Goal: Information Seeking & Learning: Understand process/instructions

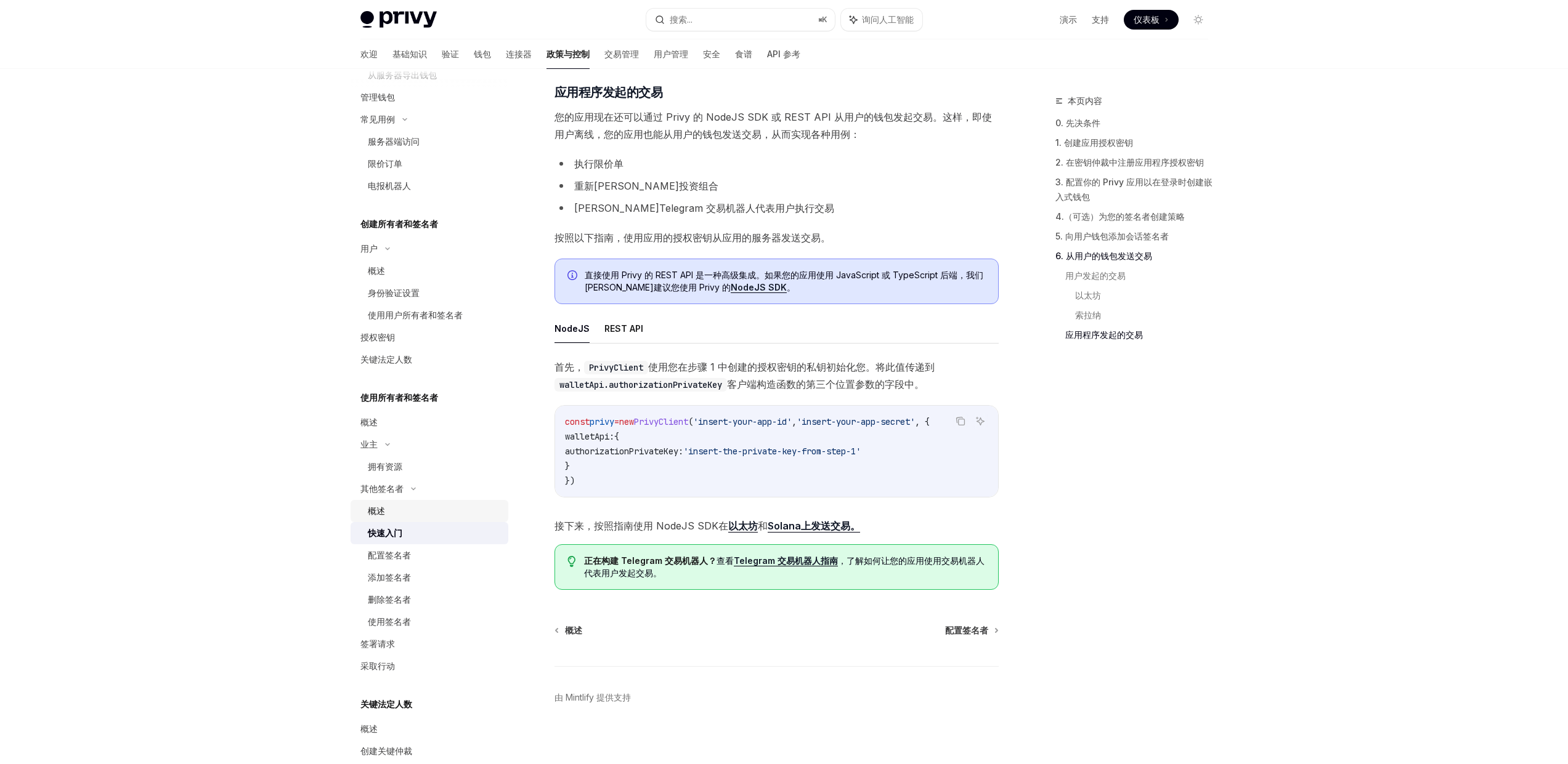
scroll to position [383, 0]
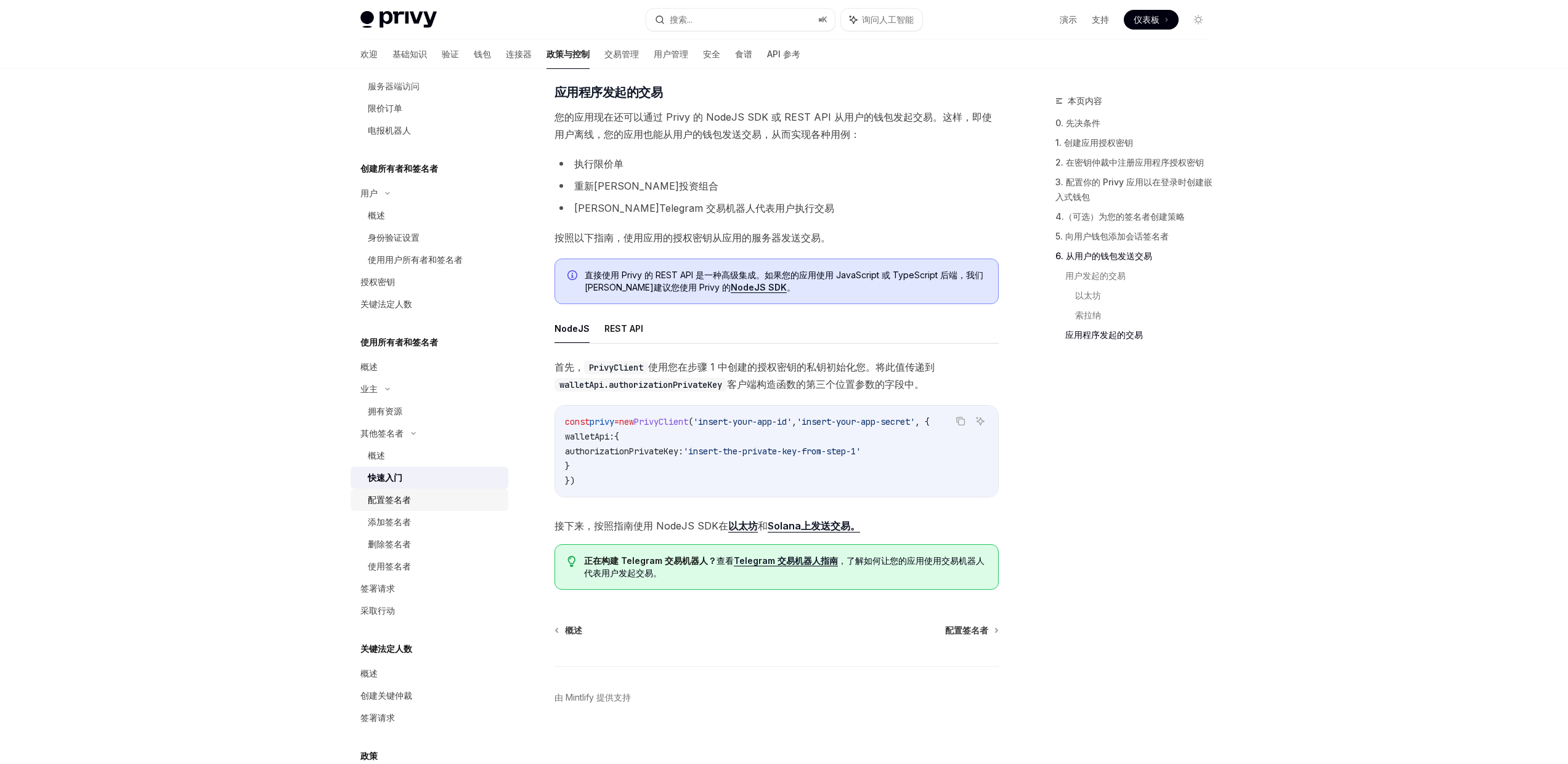
click at [410, 497] on font "配置签名者" at bounding box center [388, 499] width 43 height 10
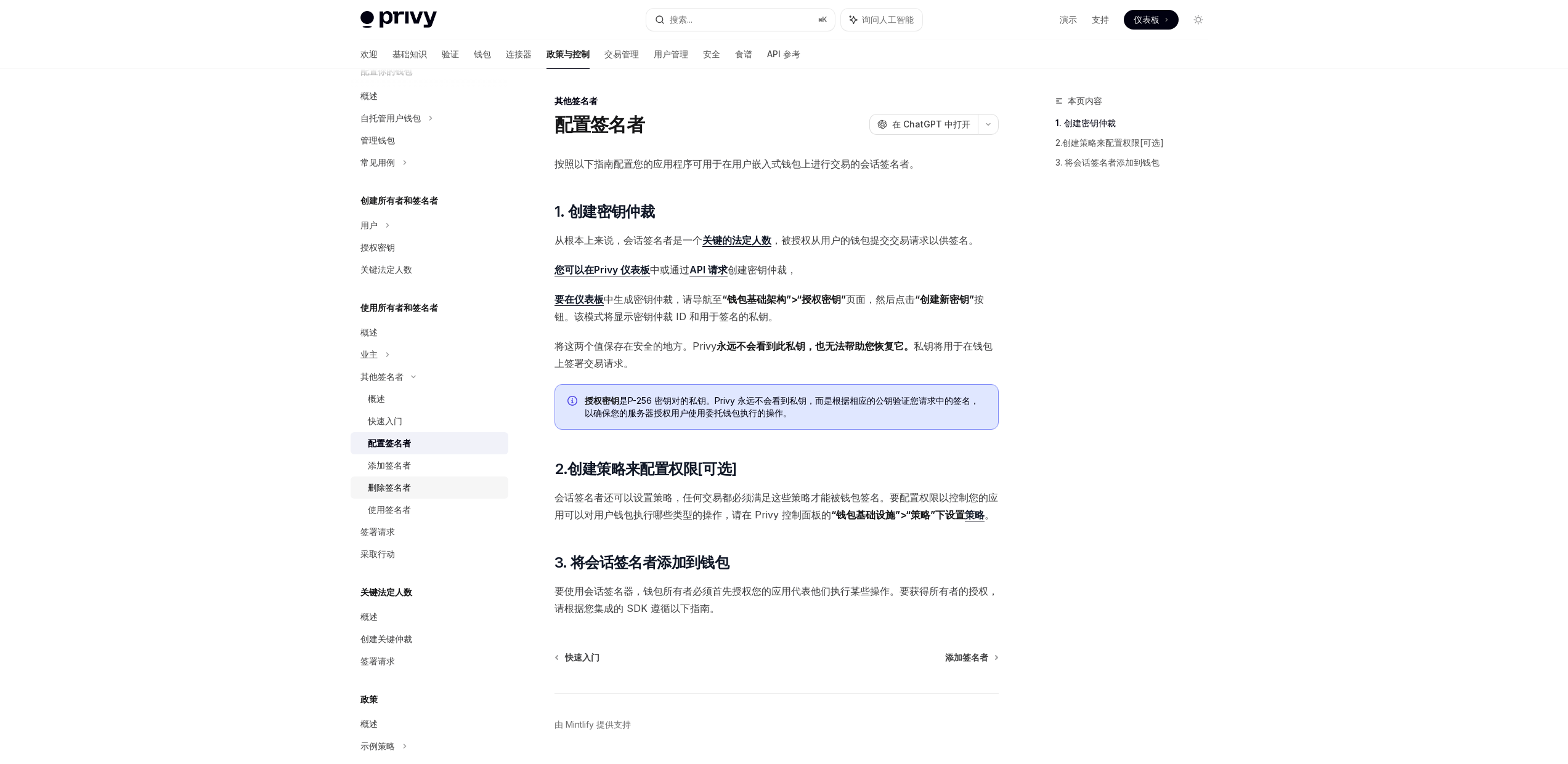
scroll to position [235, 0]
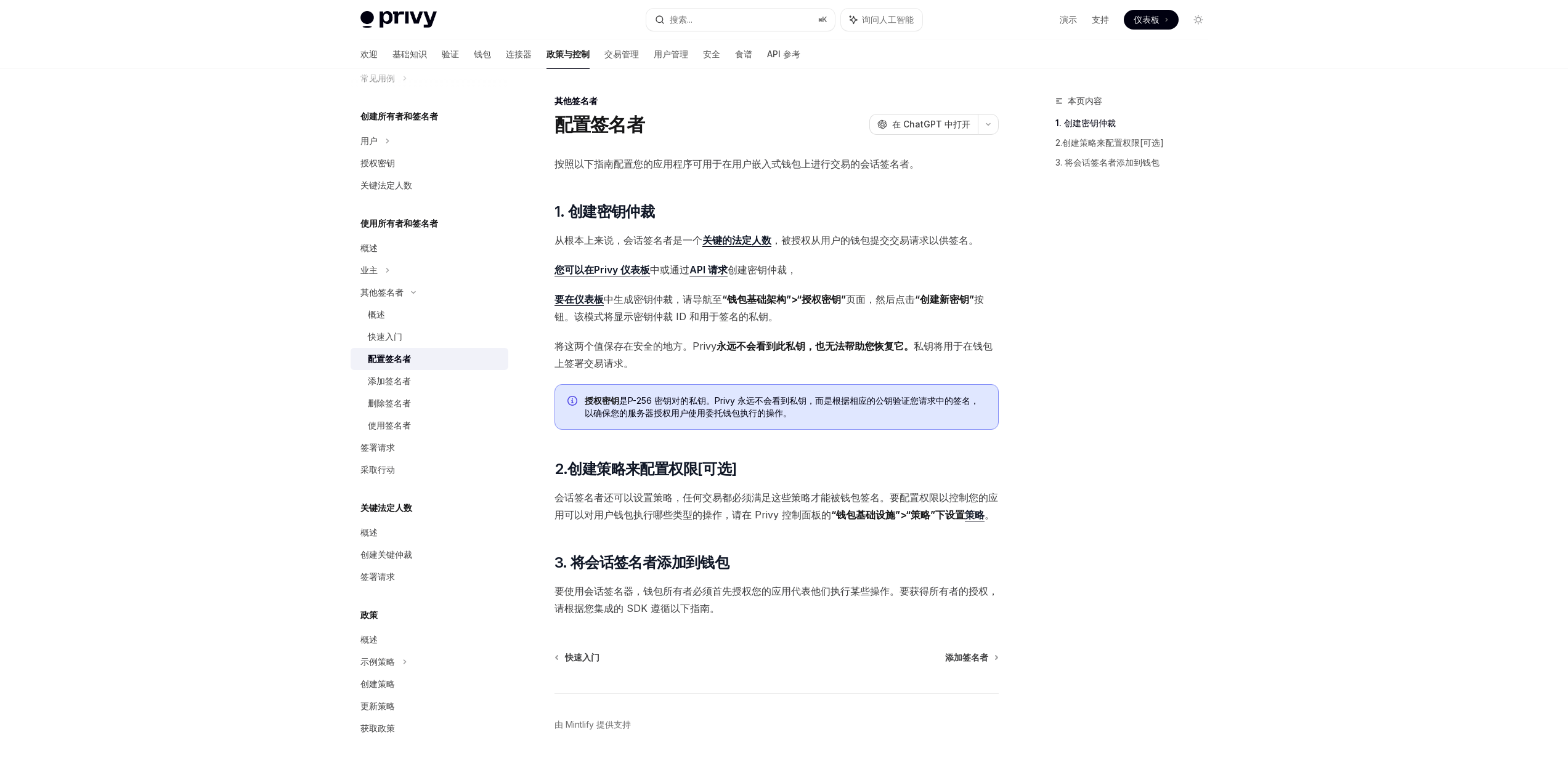
click at [692, 306] on span "要在仪表板 中生成密钥仲裁 ，请导航至 “钱包基础架构”>“授权密钥” 页面，然后点击 “创建新密钥” 按钮。该模式将显示密钥仲裁 ID 和用于签名的私钥。" at bounding box center [776, 308] width 444 height 34
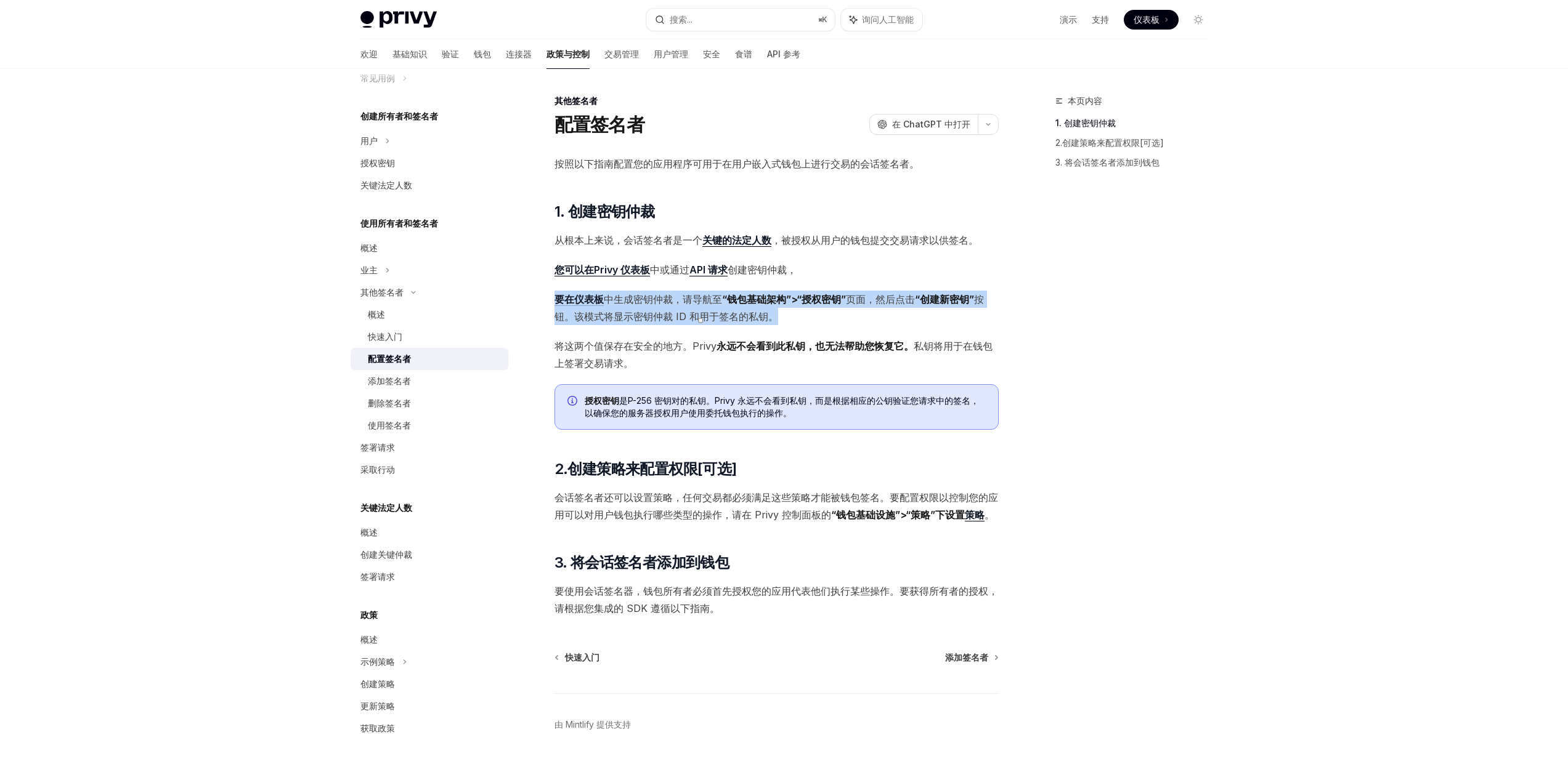
click at [692, 306] on span "要在仪表板 中生成密钥仲裁 ，请导航至 “钱包基础架构”>“授权密钥” 页面，然后点击 “创建新密钥” 按钮。该模式将显示密钥仲裁 ID 和用于签名的私钥。" at bounding box center [776, 308] width 444 height 34
click at [747, 320] on font "按钮。该模式将显示密钥仲裁 ID 和用于签名的私钥。" at bounding box center [769, 308] width 429 height 30
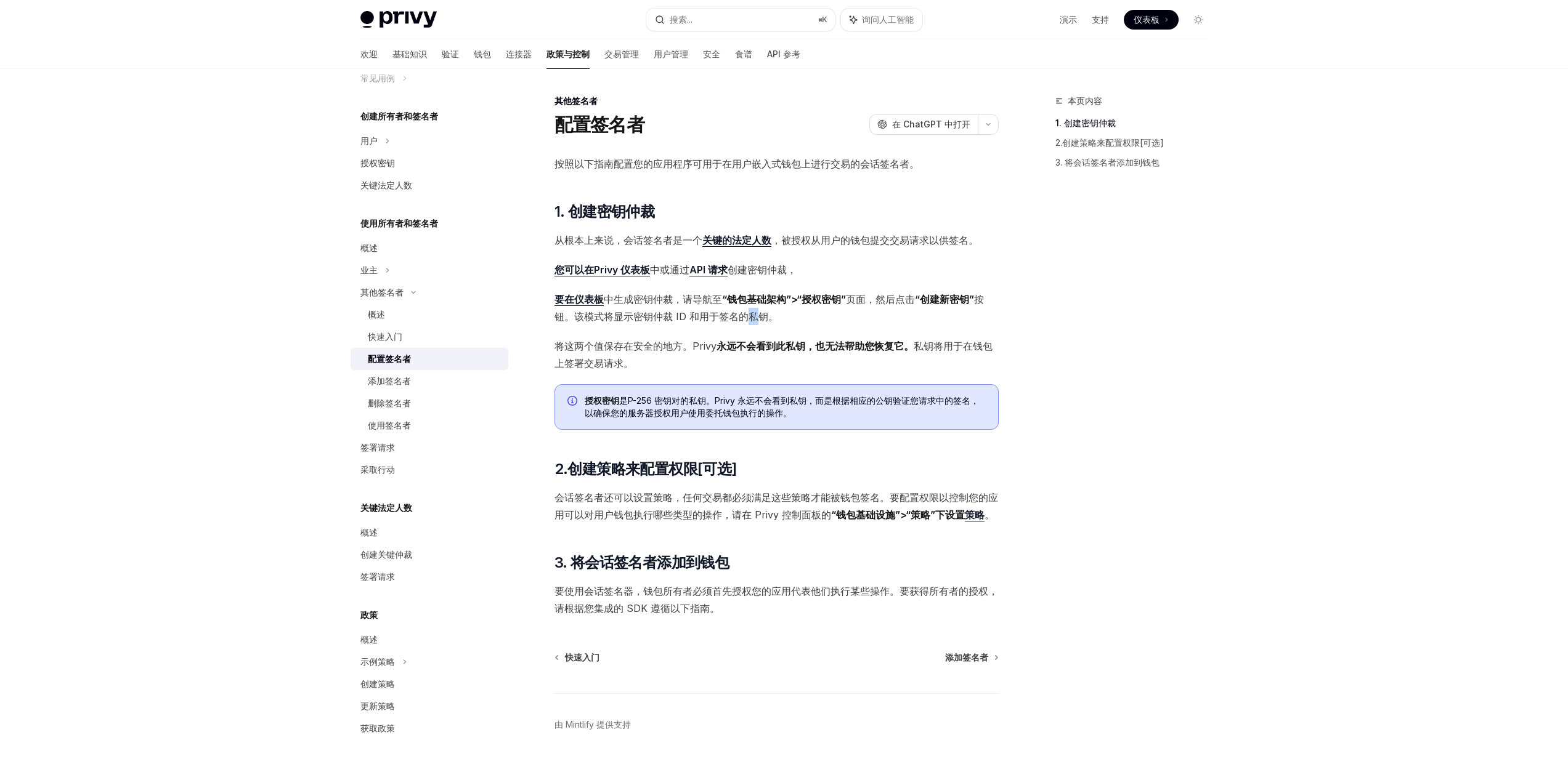
click at [747, 320] on font "按钮。该模式将显示密钥仲裁 ID 和用于签名的私钥。" at bounding box center [769, 308] width 429 height 30
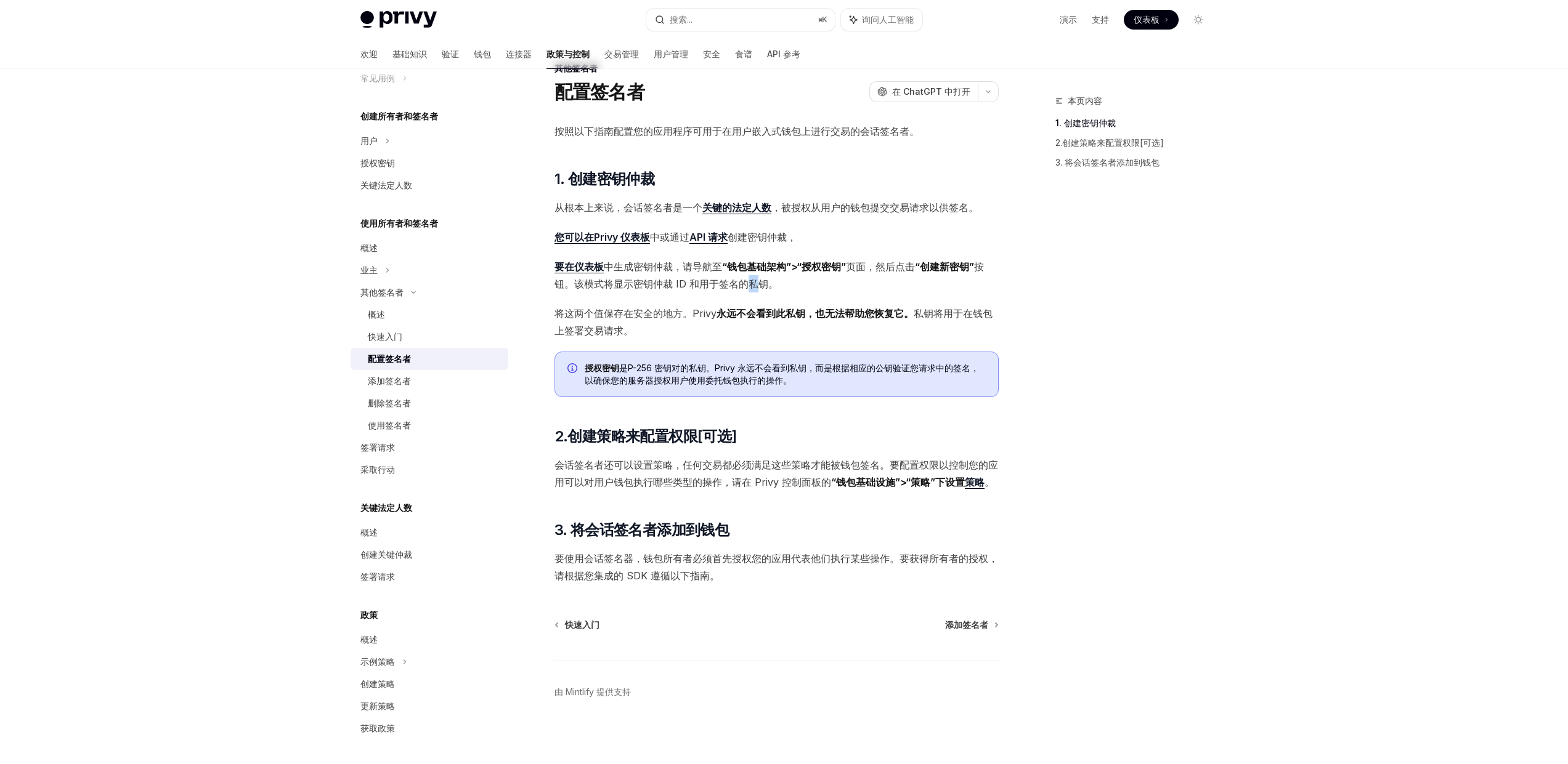
scroll to position [36, 0]
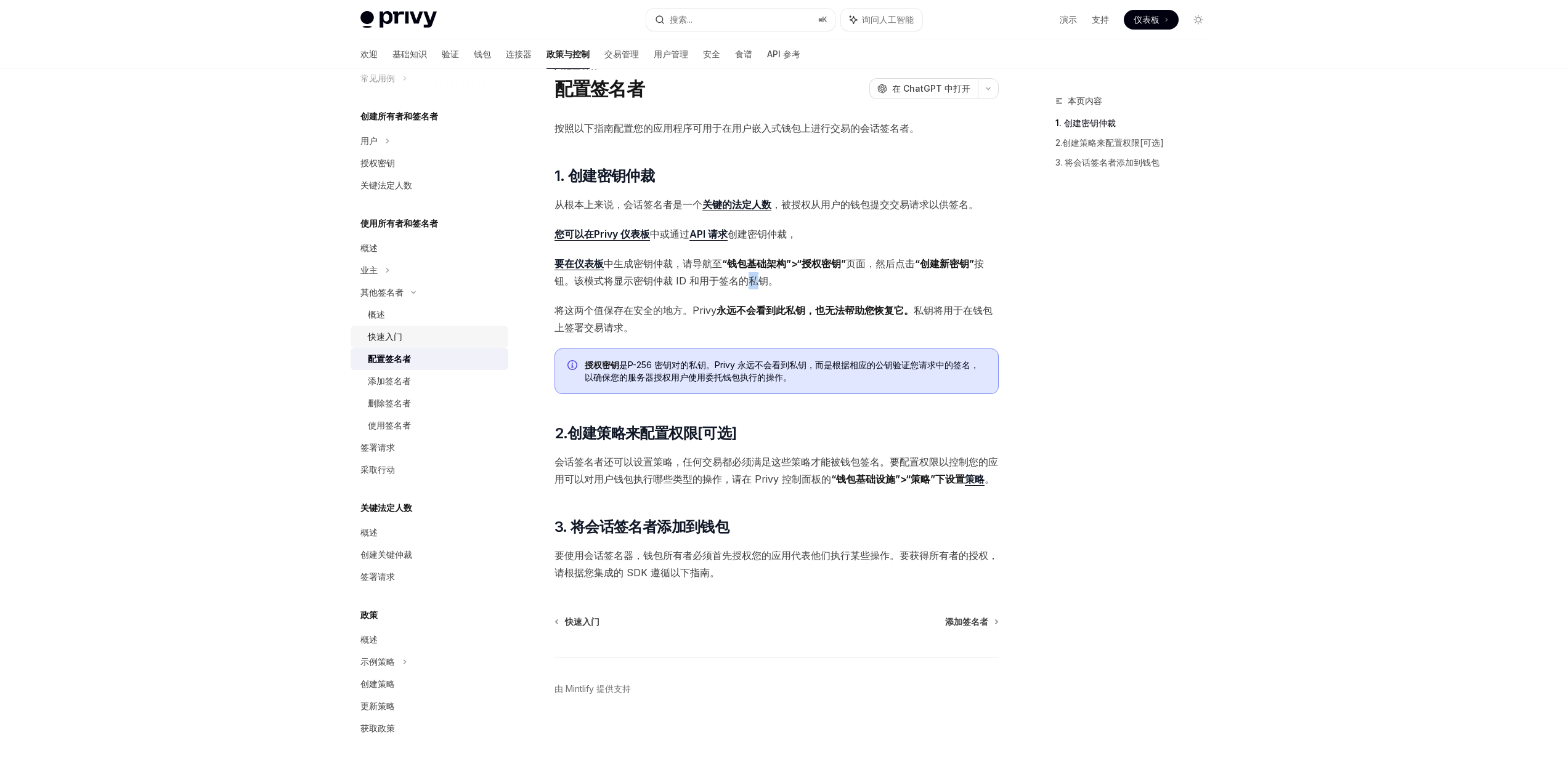
click at [391, 339] on font "快速入门" at bounding box center [385, 336] width 34 height 10
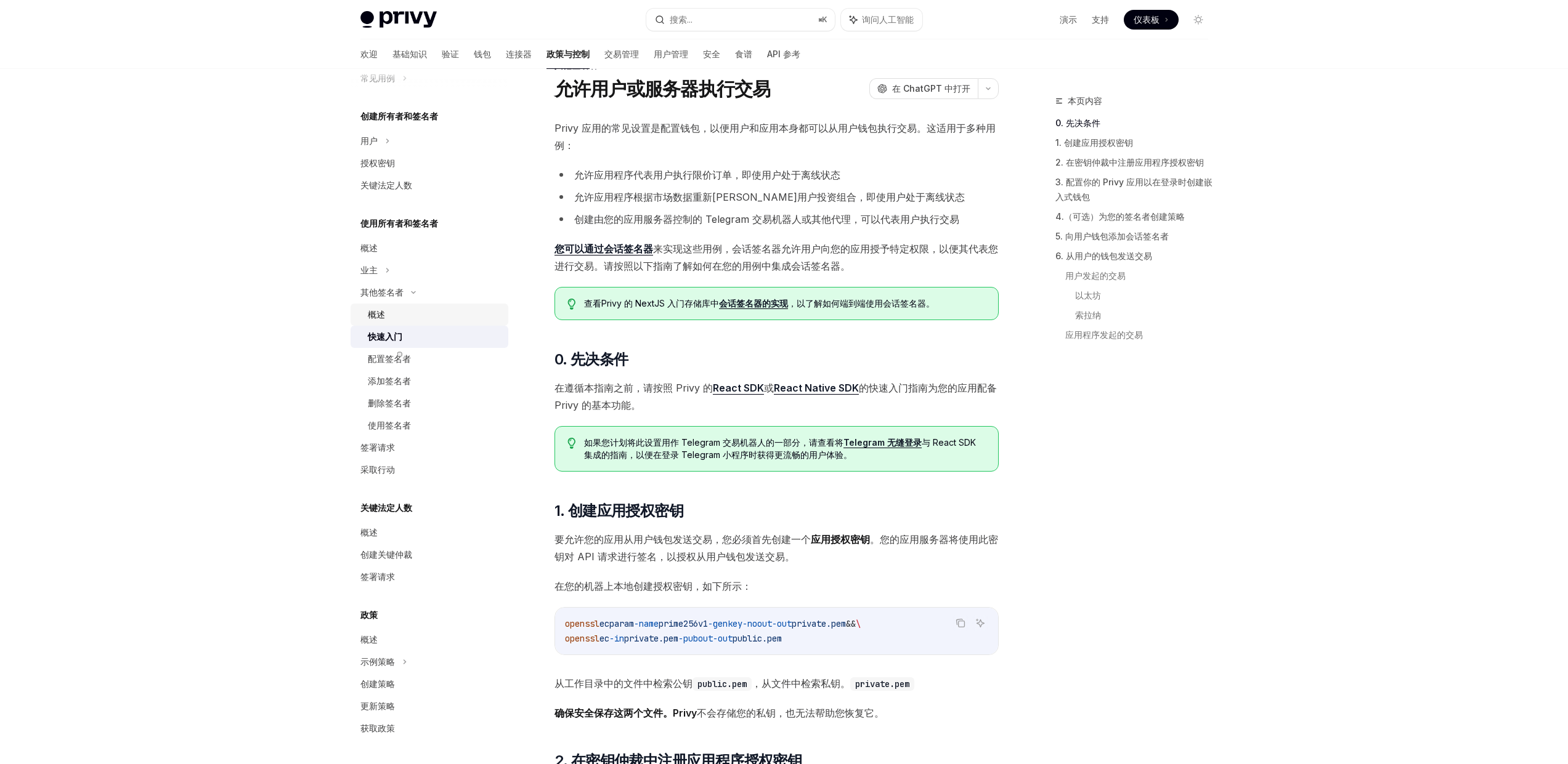
click at [387, 314] on div "概述" at bounding box center [434, 314] width 133 height 15
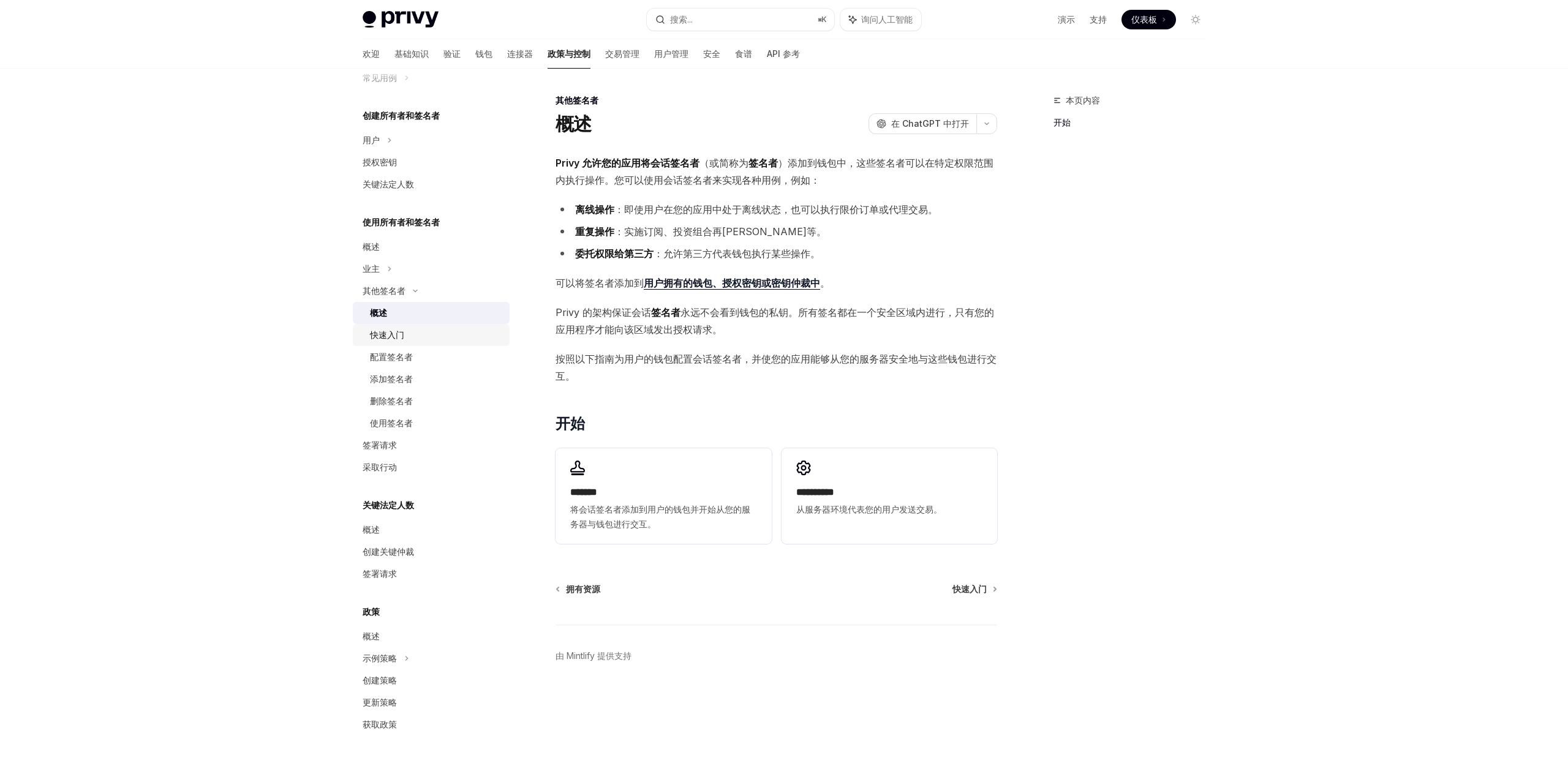
click at [390, 334] on font "快速入门" at bounding box center [387, 334] width 34 height 10
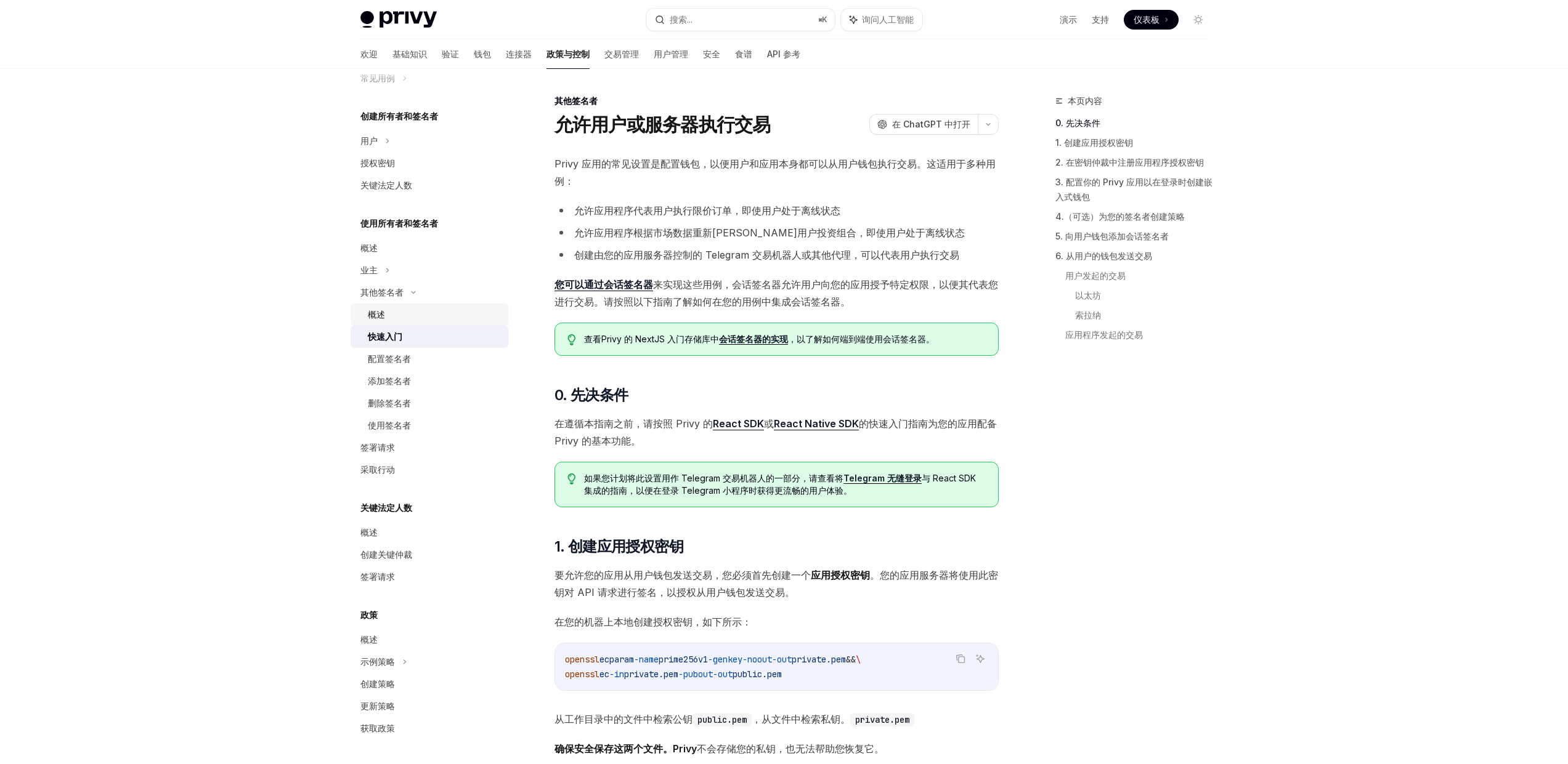
click at [394, 318] on div "概述" at bounding box center [434, 314] width 133 height 15
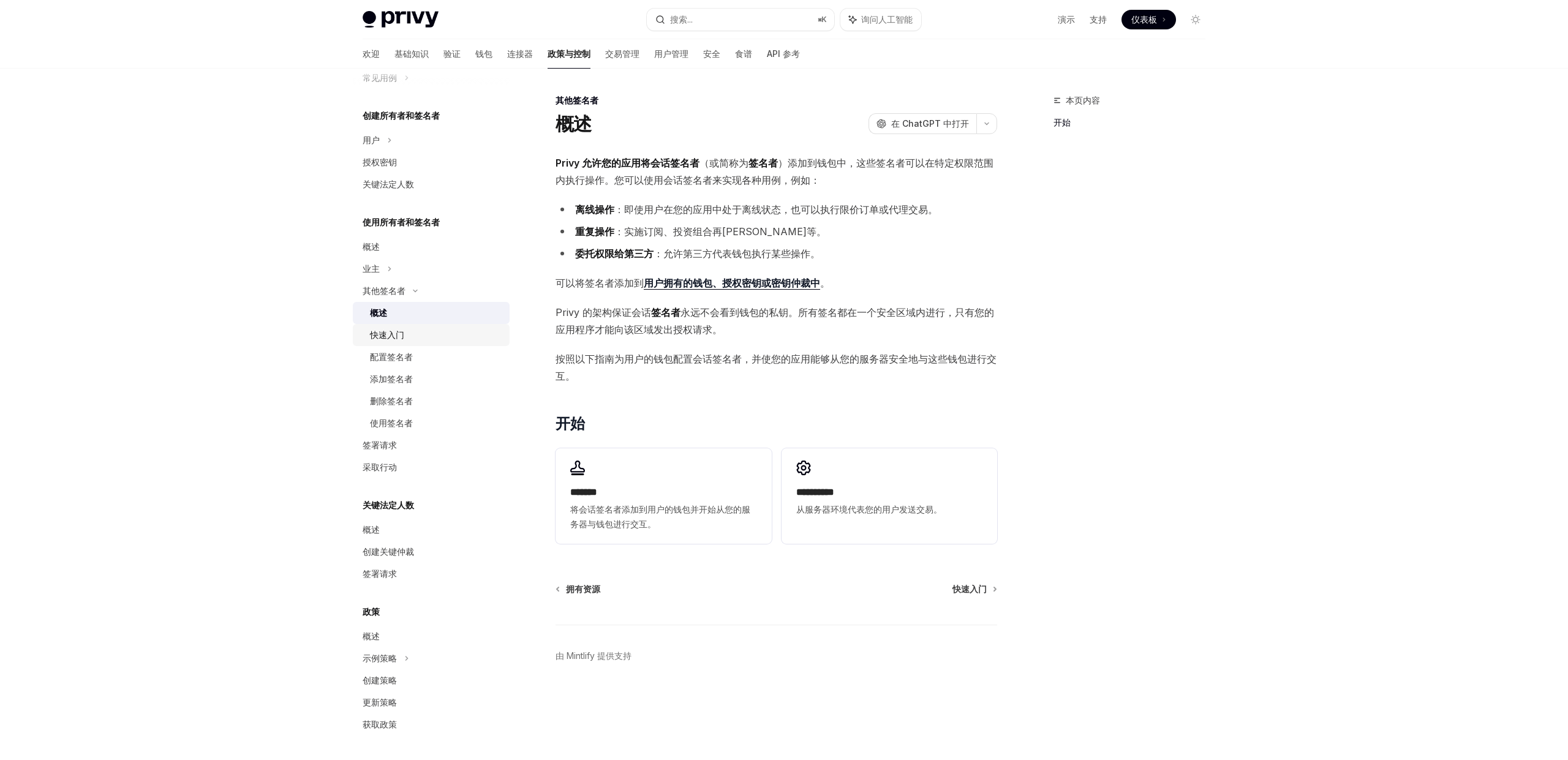
click at [383, 336] on font "快速入门" at bounding box center [387, 334] width 34 height 10
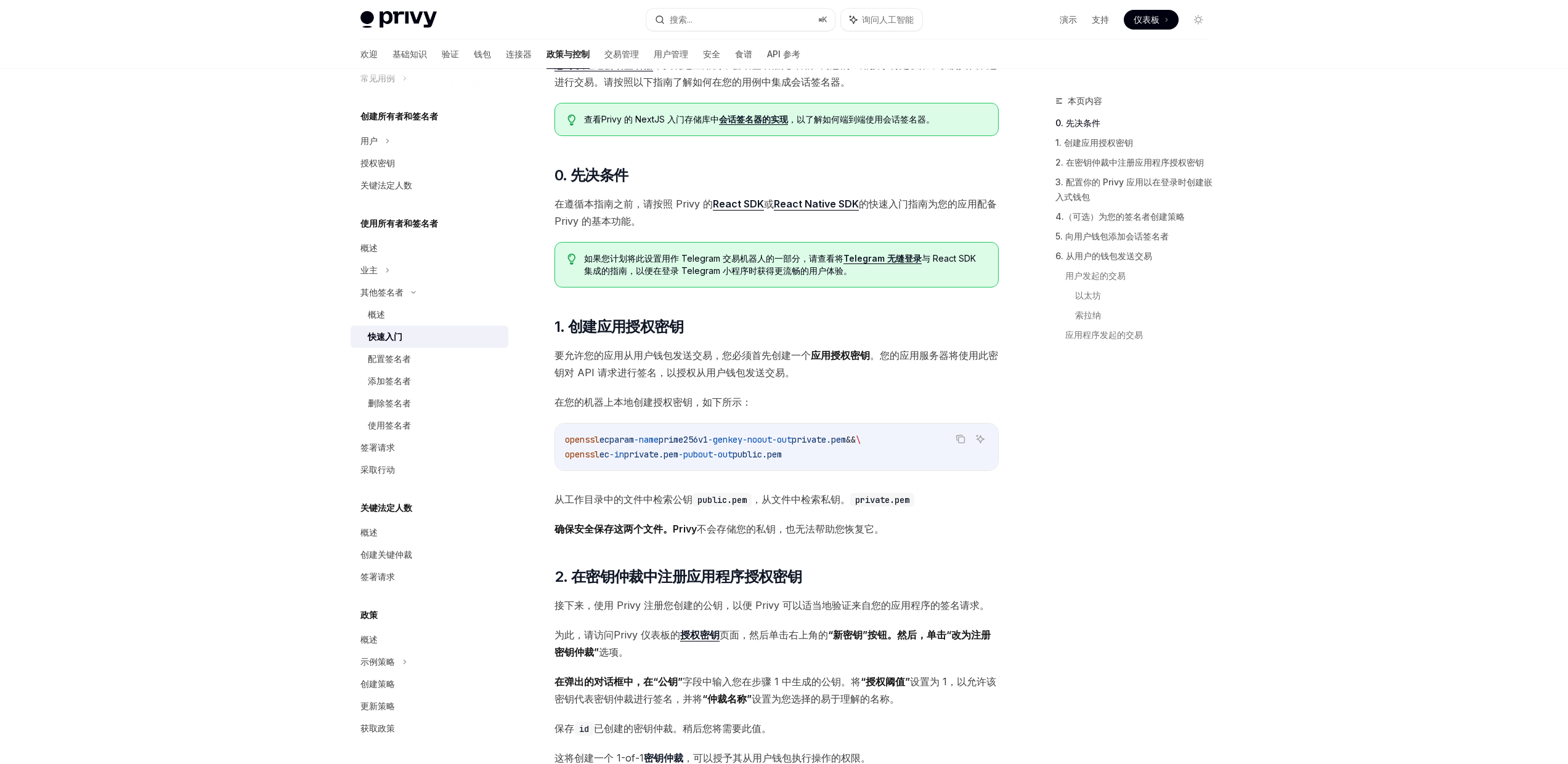
scroll to position [231, 0]
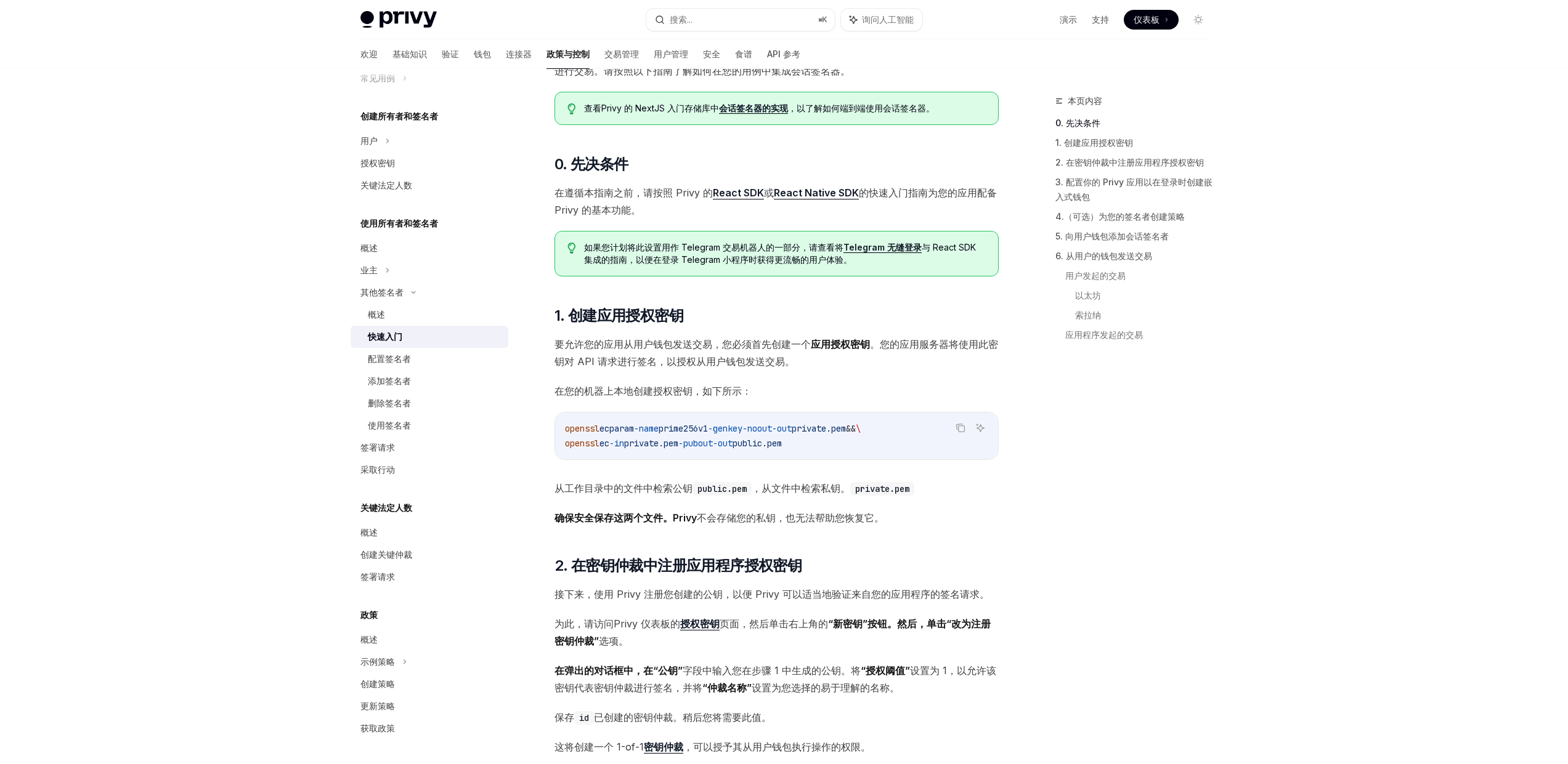
click at [627, 368] on span "要允许您的应用从用户钱包发送交易，您必须首先创建一个 应用授权密钥 。您的应用服务器将使用此密钥对 API 请求进行签名，以授权从用户钱包发送交易。" at bounding box center [776, 352] width 444 height 34
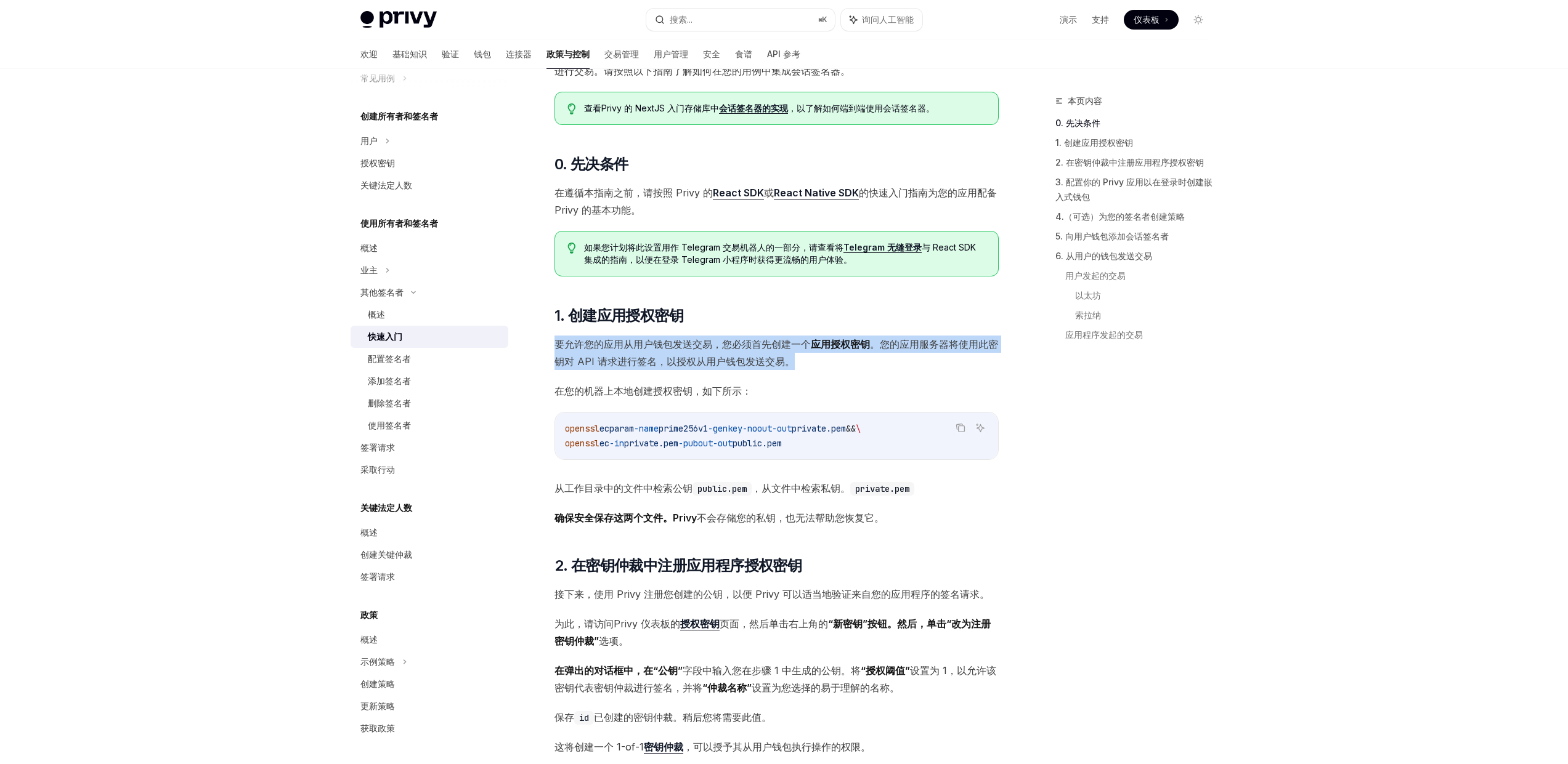
click at [627, 368] on span "要允许您的应用从用户钱包发送交易，您必须首先创建一个 应用授权密钥 。您的应用服务器将使用此密钥对 API 请求进行签名，以授权从用户钱包发送交易。" at bounding box center [776, 352] width 444 height 34
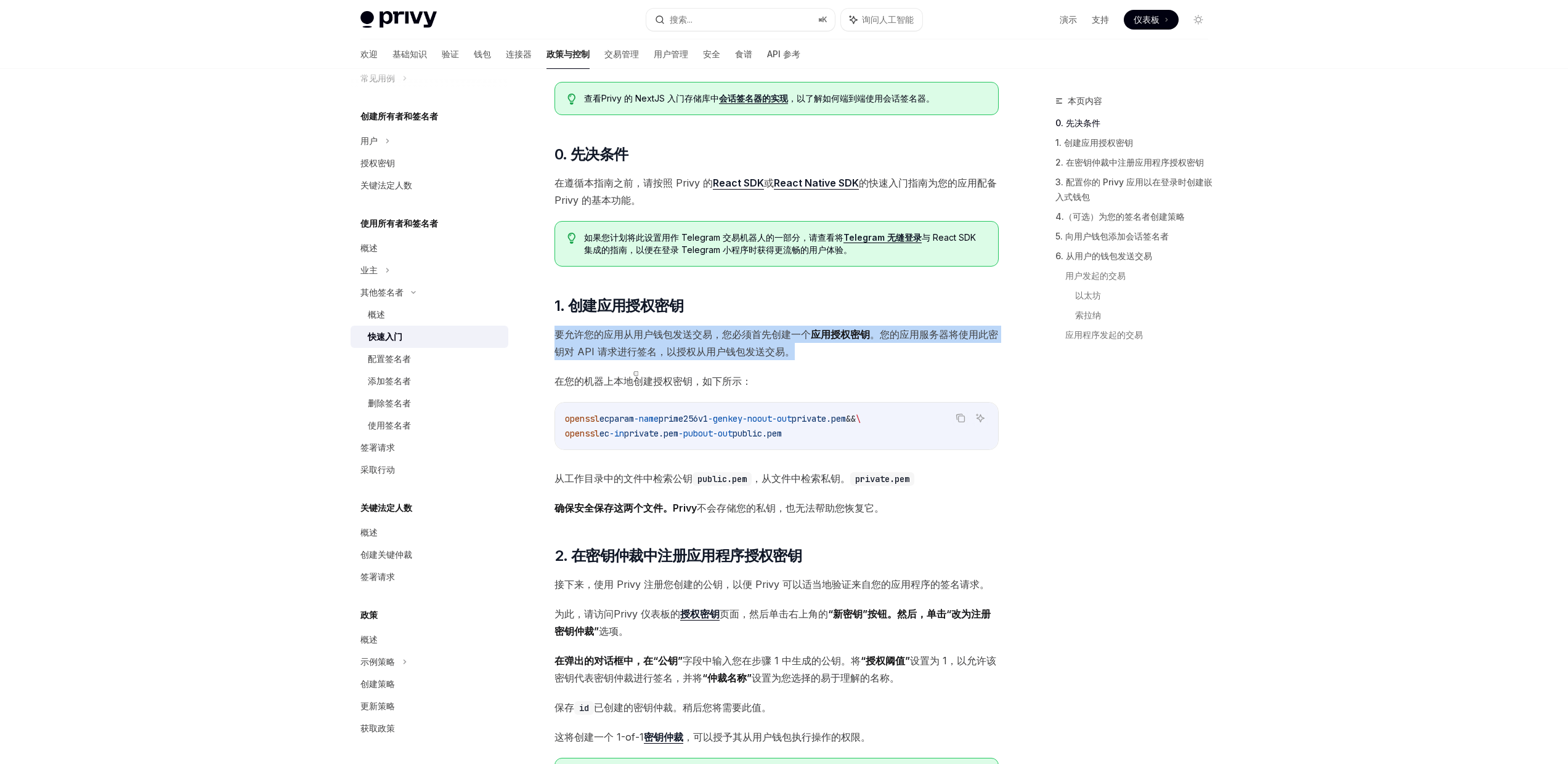
scroll to position [253, 0]
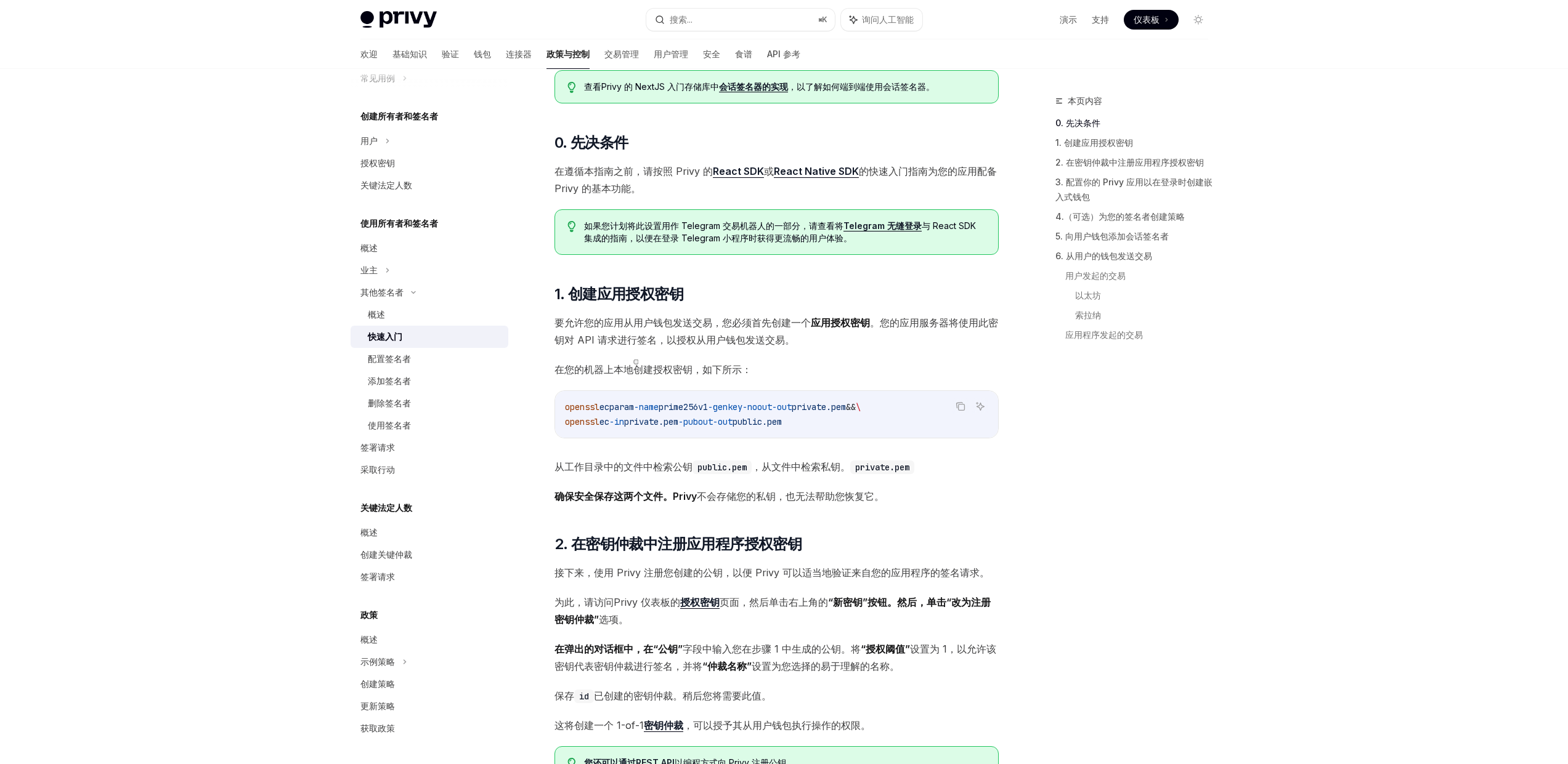
click at [686, 373] on font "在您的机器上本地创建授权密钥，如下所示：" at bounding box center [653, 370] width 197 height 12
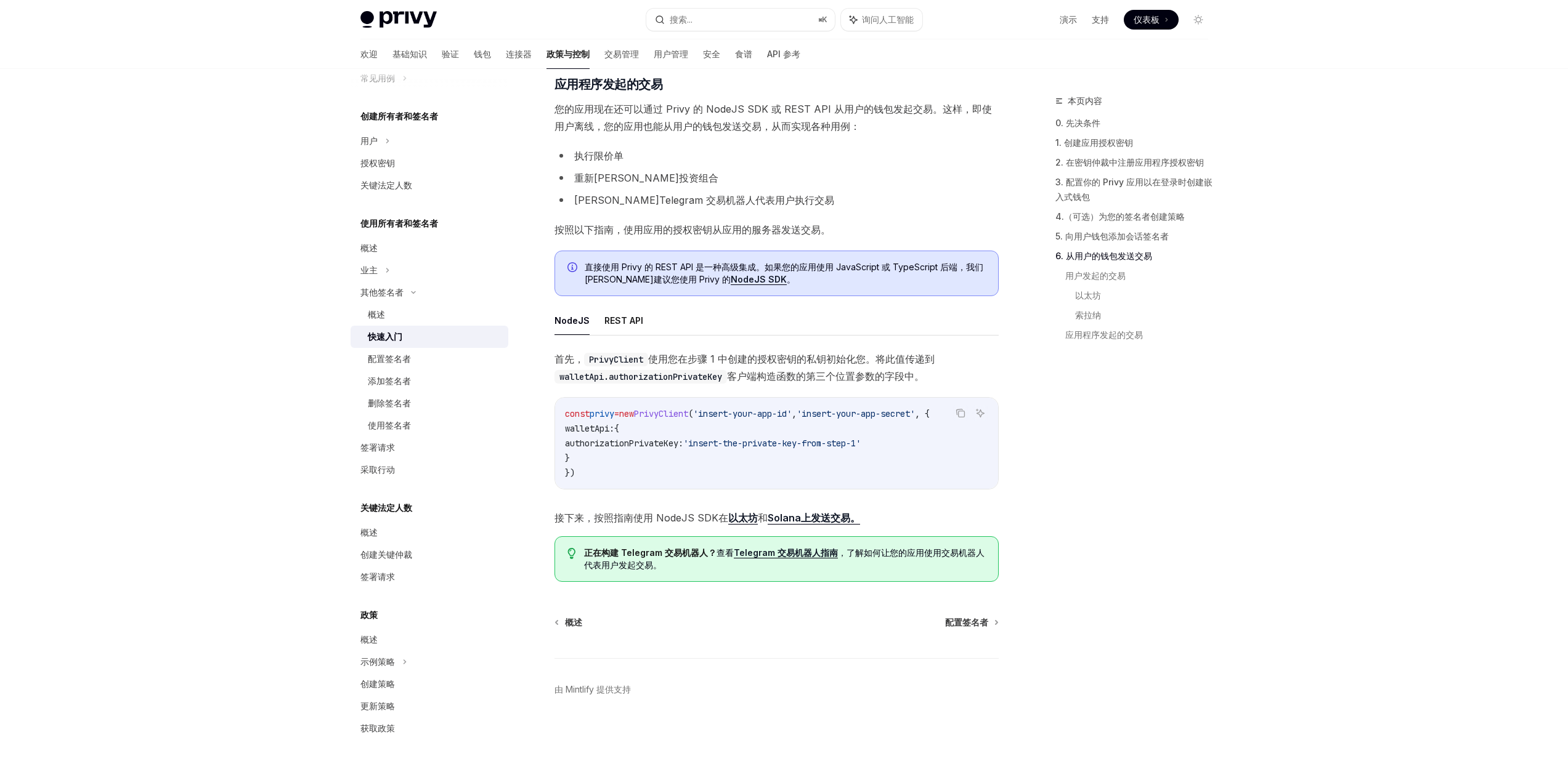
scroll to position [2660, 0]
click at [402, 363] on font "配置签名者" at bounding box center [388, 358] width 43 height 10
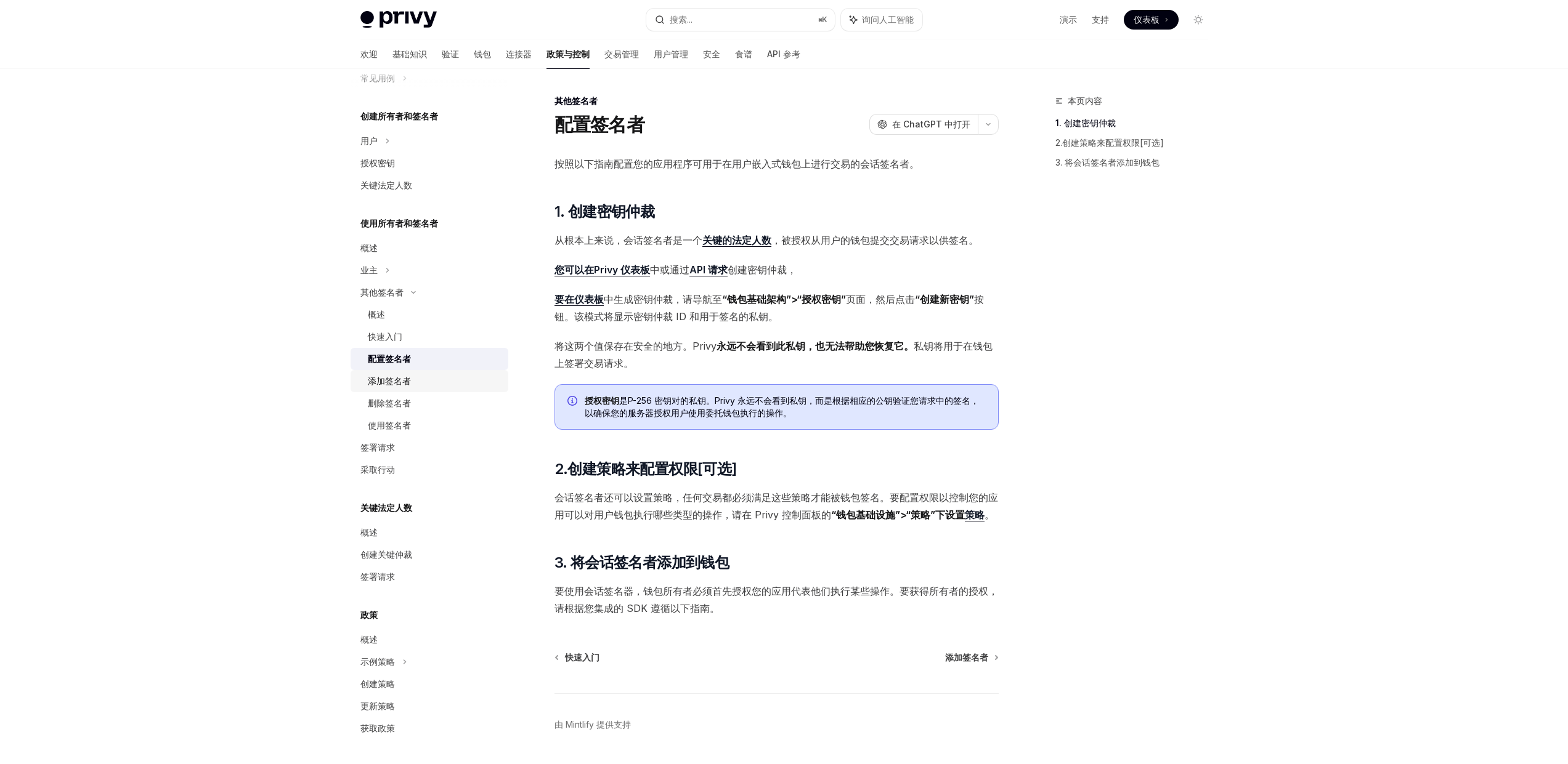
click at [388, 377] on font "添加签名者" at bounding box center [388, 380] width 43 height 10
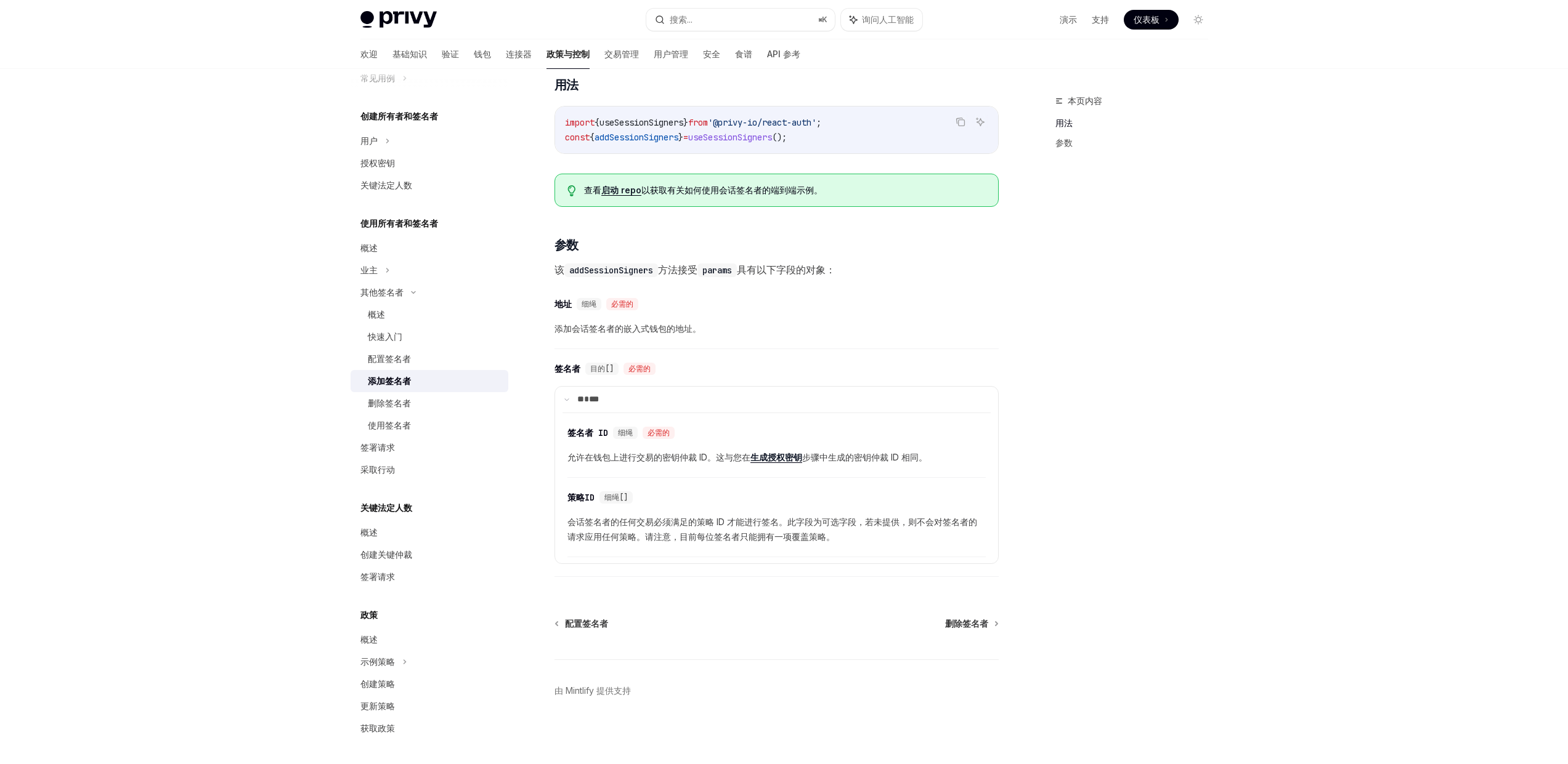
scroll to position [323, 0]
click at [403, 409] on div "删除签名者" at bounding box center [388, 403] width 43 height 15
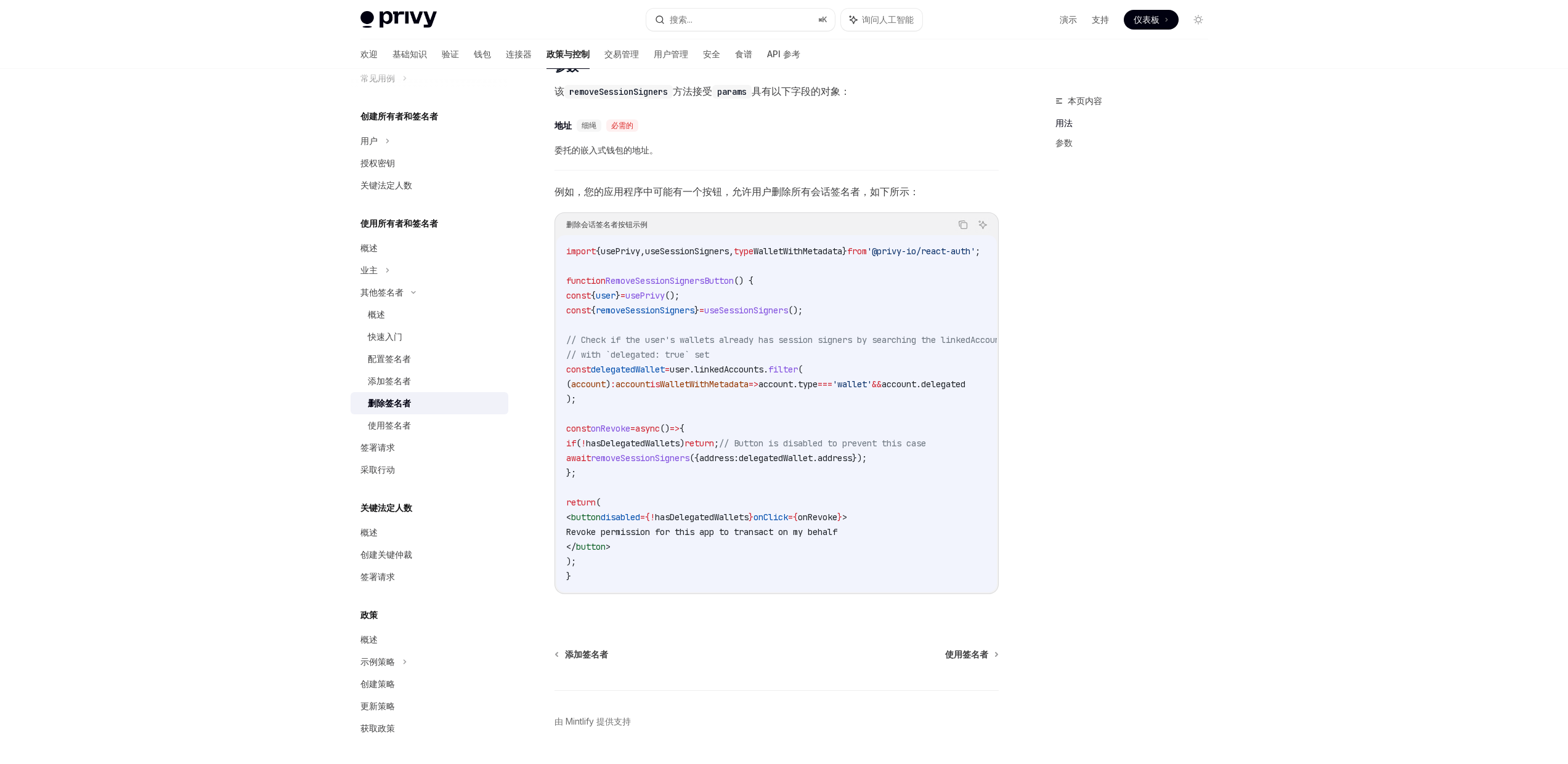
scroll to position [610, 0]
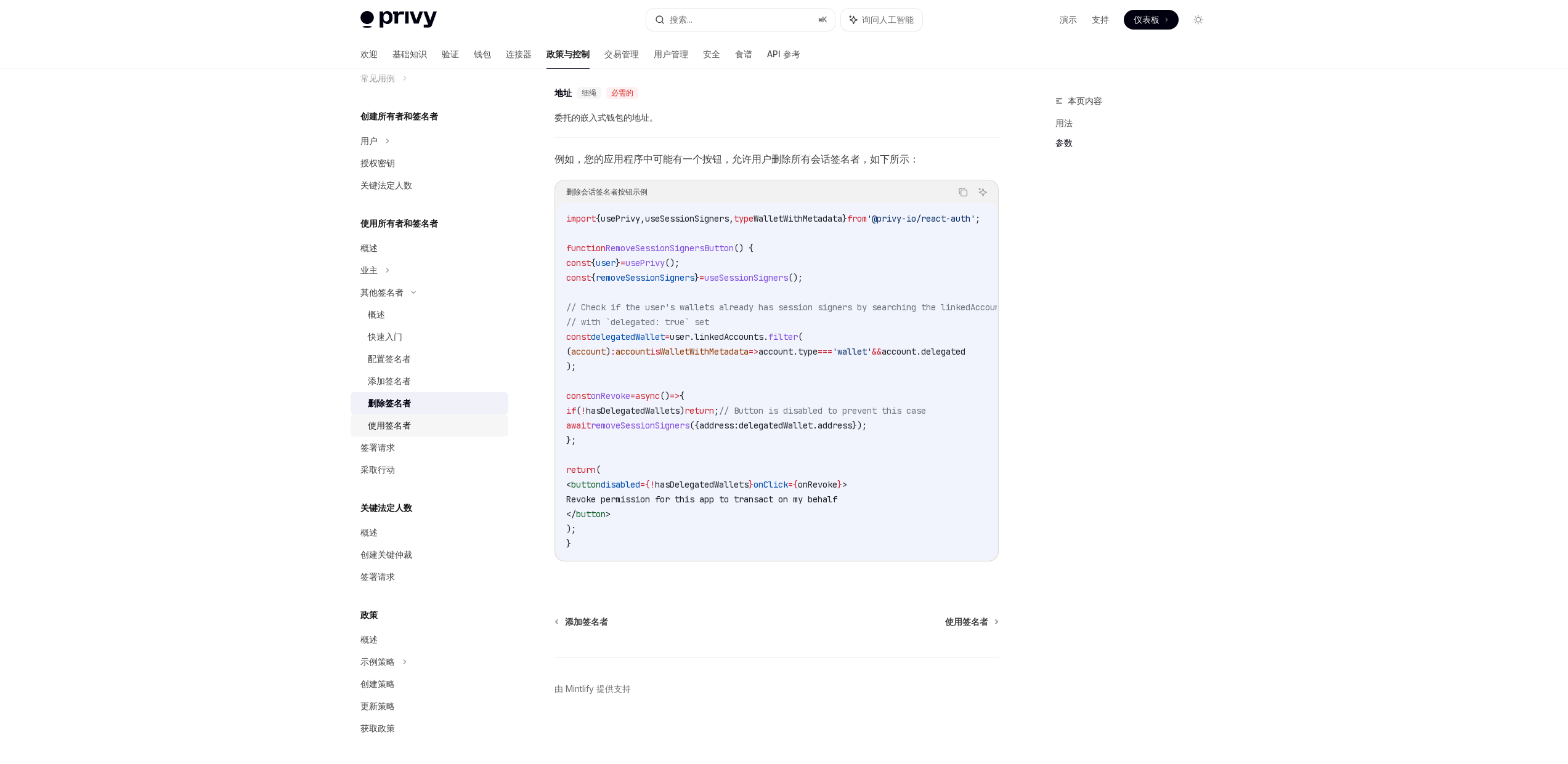
click at [384, 423] on font "使用签名者" at bounding box center [388, 425] width 43 height 10
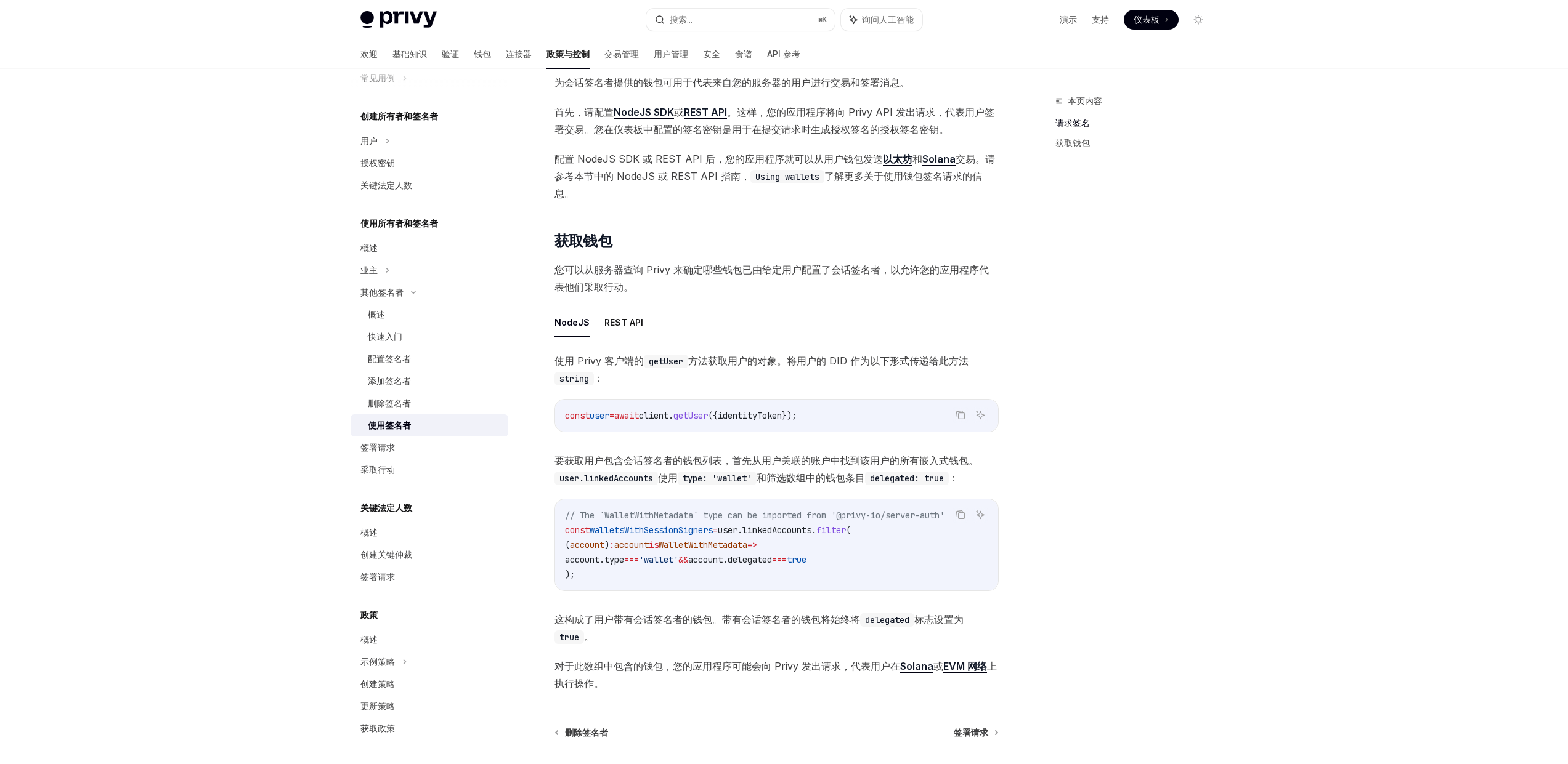
scroll to position [278, 0]
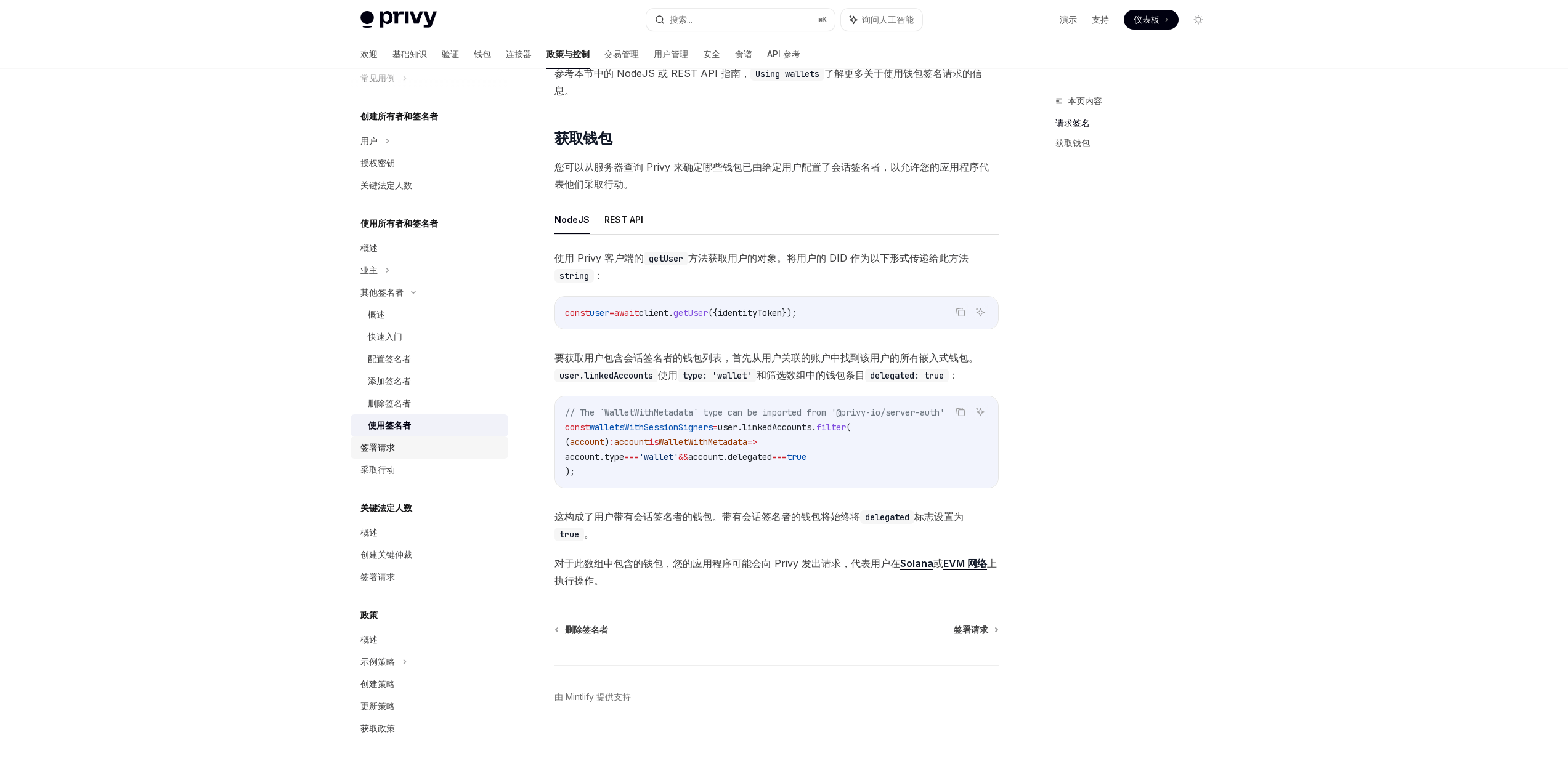
click at [388, 451] on font "签署请求" at bounding box center [378, 447] width 34 height 10
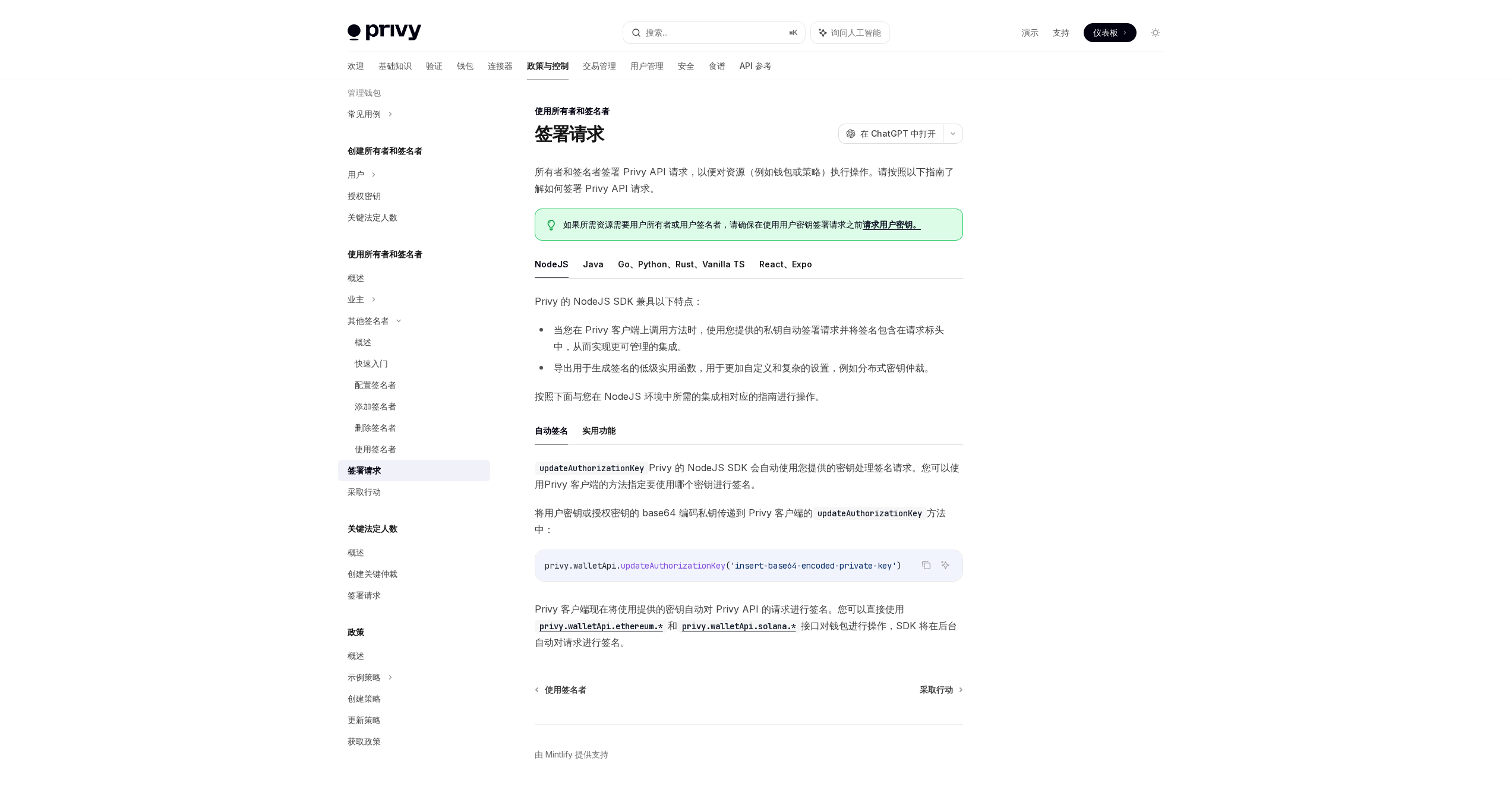
scroll to position [176, 0]
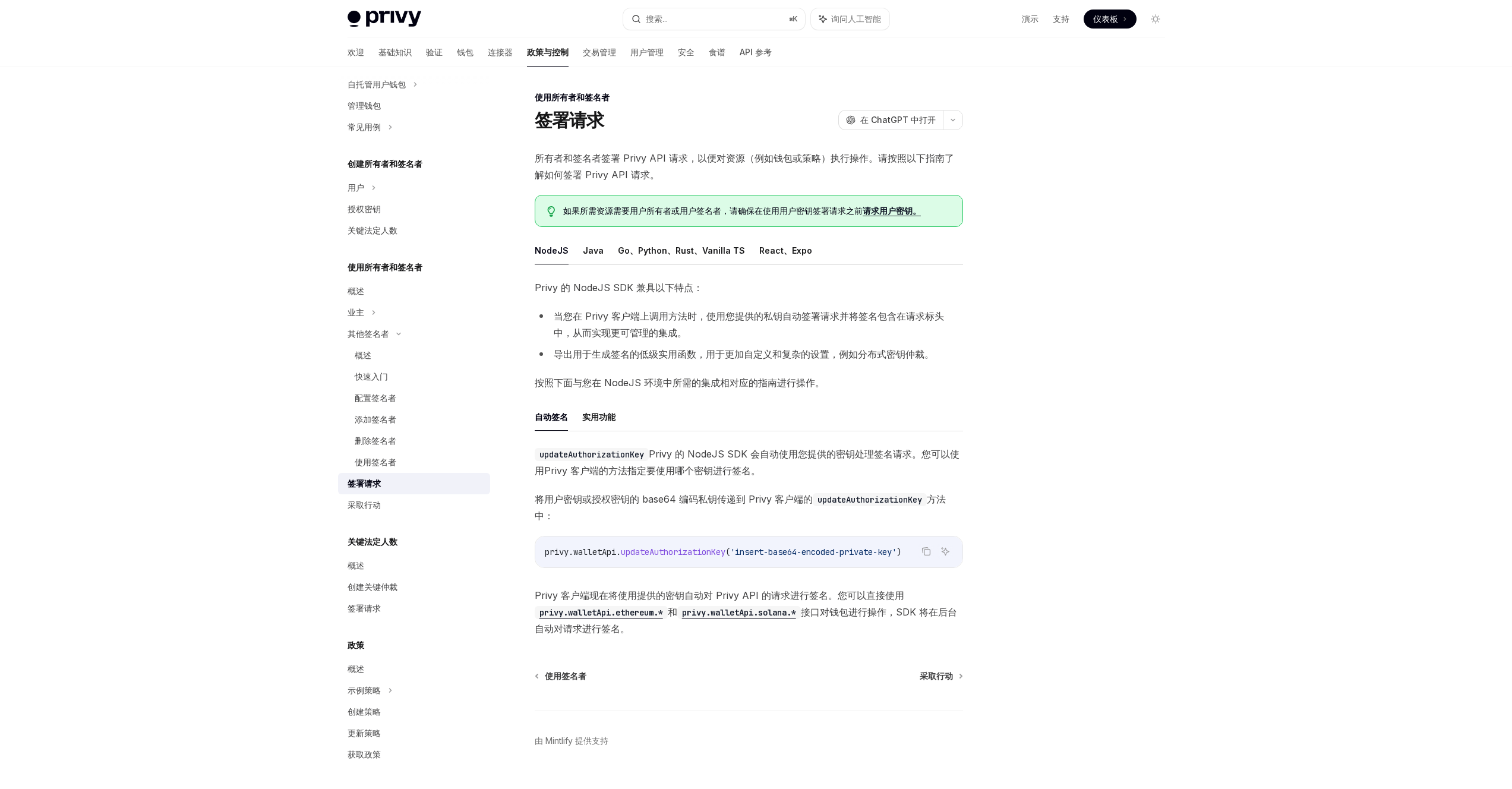
click at [381, 490] on div "签署请求" at bounding box center [415, 483] width 135 height 14
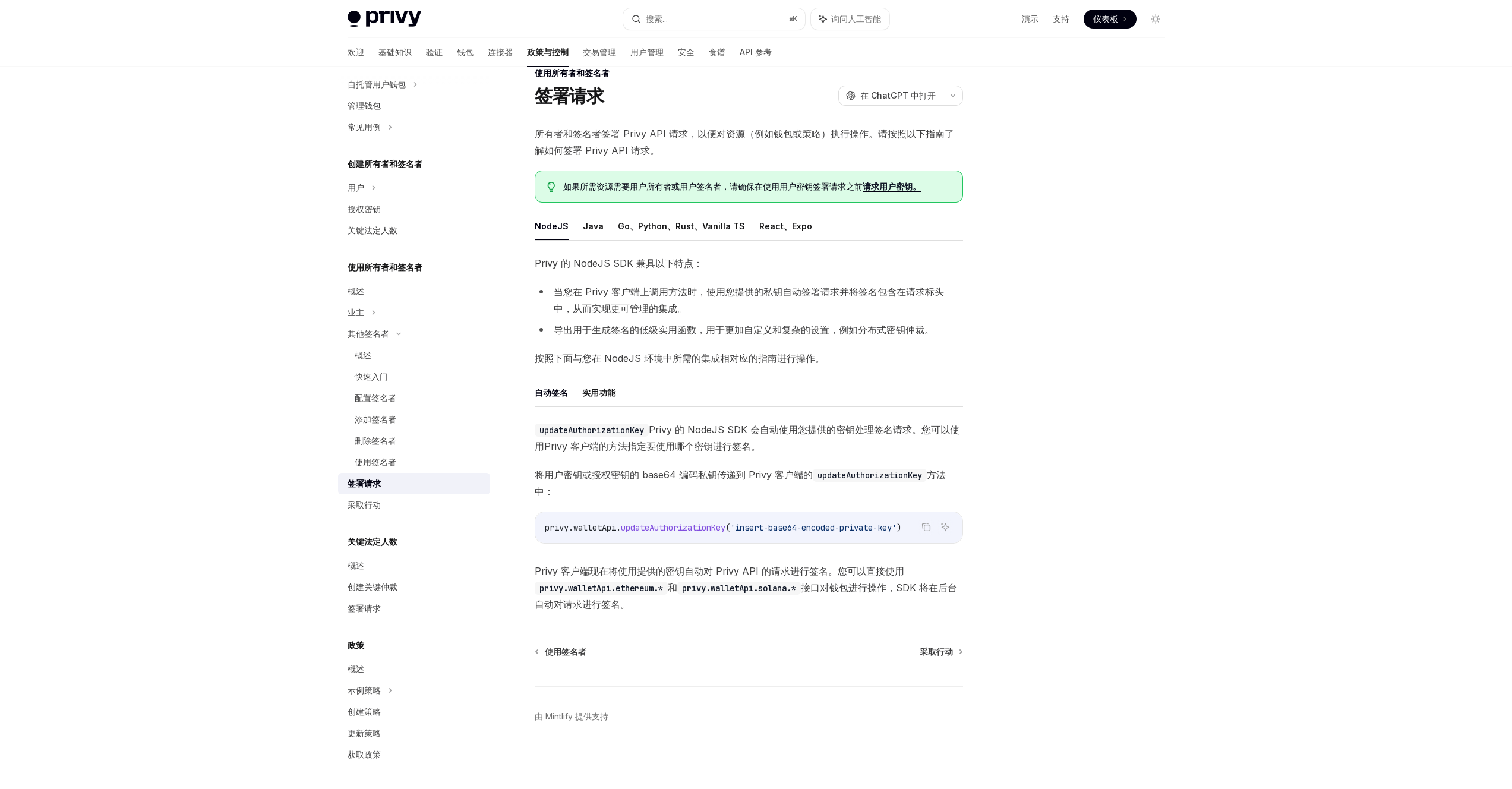
scroll to position [33, 0]
click at [682, 424] on font "Privy 的 NodeJS SDK 会自动使用您提供的密钥处理签名请求。您可以使用Privy 客户端的方法" at bounding box center [747, 438] width 425 height 29
click at [807, 435] on span "updateAuthorizationKey Privy 的 NodeJS SDK 会自动使用您提供的密钥处理签名请求。您可以使用Privy 客户端的方法 指…" at bounding box center [748, 438] width 428 height 33
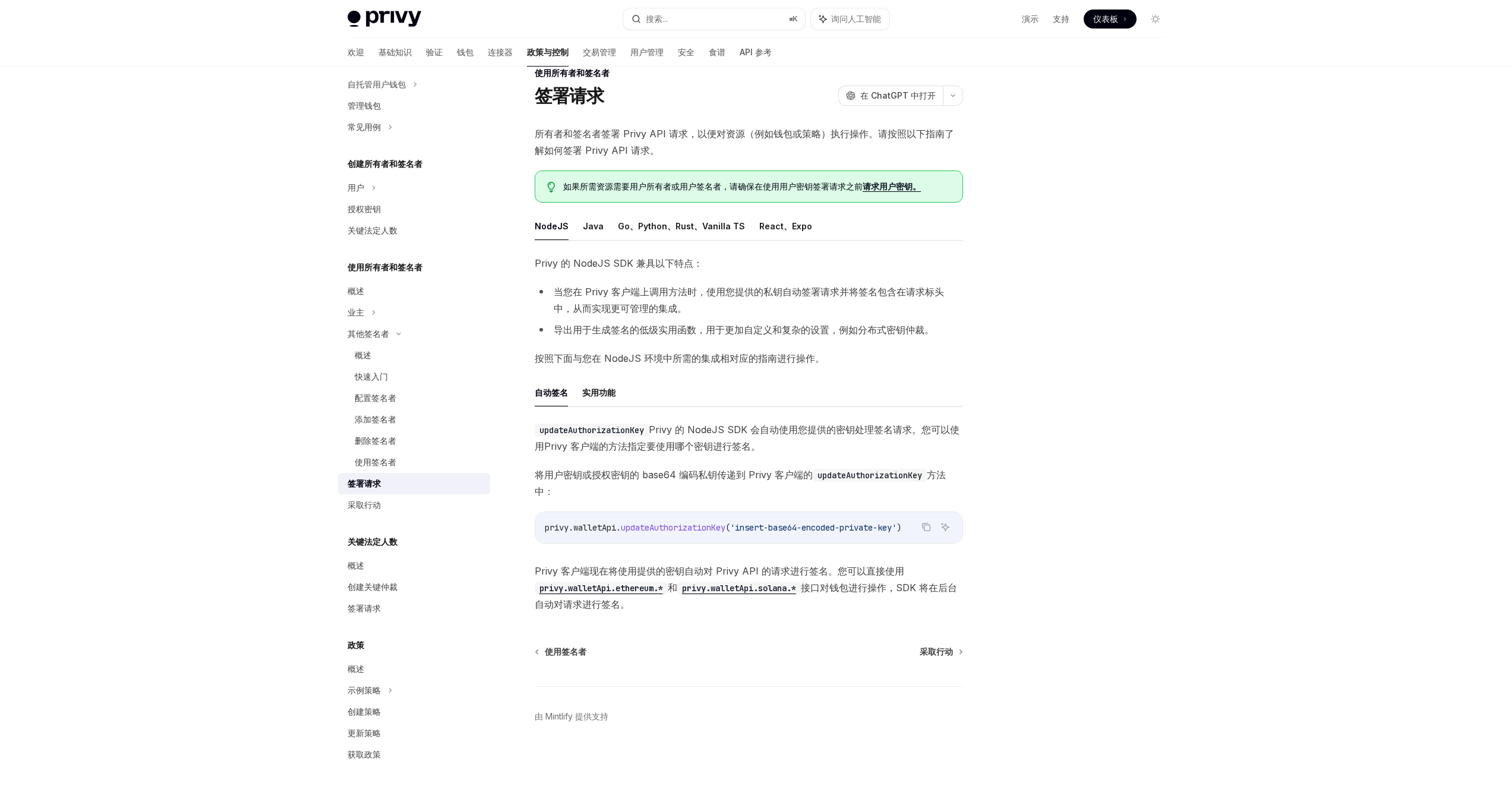
click at [807, 435] on span "updateAuthorizationKey Privy 的 NodeJS SDK 会自动使用您提供的密钥处理签名请求。您可以使用Privy 客户端的方法 指…" at bounding box center [748, 438] width 428 height 33
click at [807, 423] on font "Privy 的 NodeJS SDK 会自动使用您提供的密钥处理签名请求。您可以使用Privy 客户端的方法" at bounding box center [747, 438] width 425 height 29
click at [679, 445] on div "updateAuthorizationKey Privy 的 NodeJS SDK 会自动使用您提供的密钥处理签名请求。您可以使用Privy 客户端的方法 指…" at bounding box center [748, 517] width 428 height 191
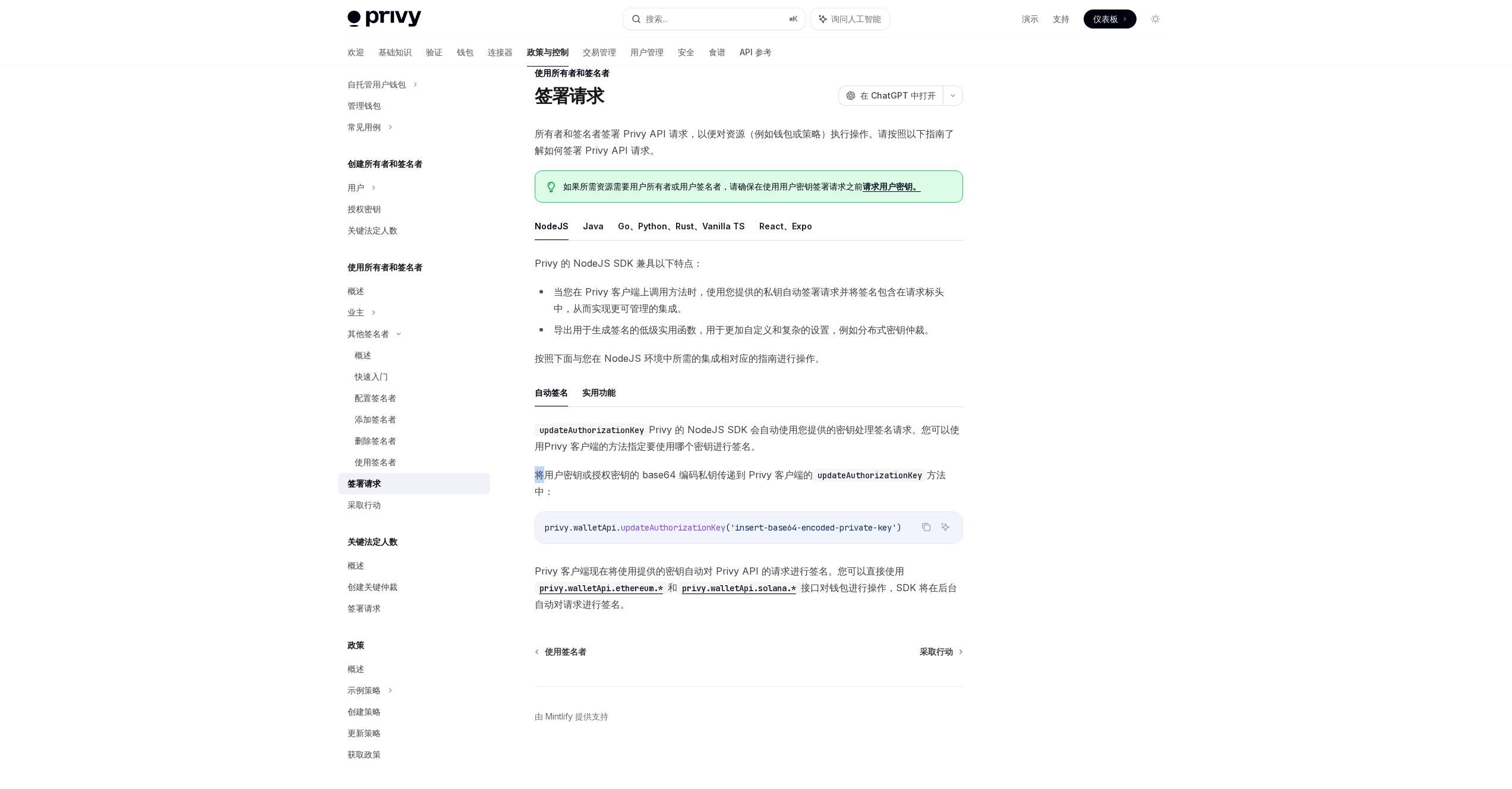
click at [679, 445] on div "updateAuthorizationKey Privy 的 NodeJS SDK 会自动使用您提供的密钥处理签名请求。您可以使用Privy 客户端的方法 指…" at bounding box center [748, 517] width 428 height 191
click at [691, 440] on font "指定要使用哪个密钥进行签名。" at bounding box center [694, 446] width 133 height 12
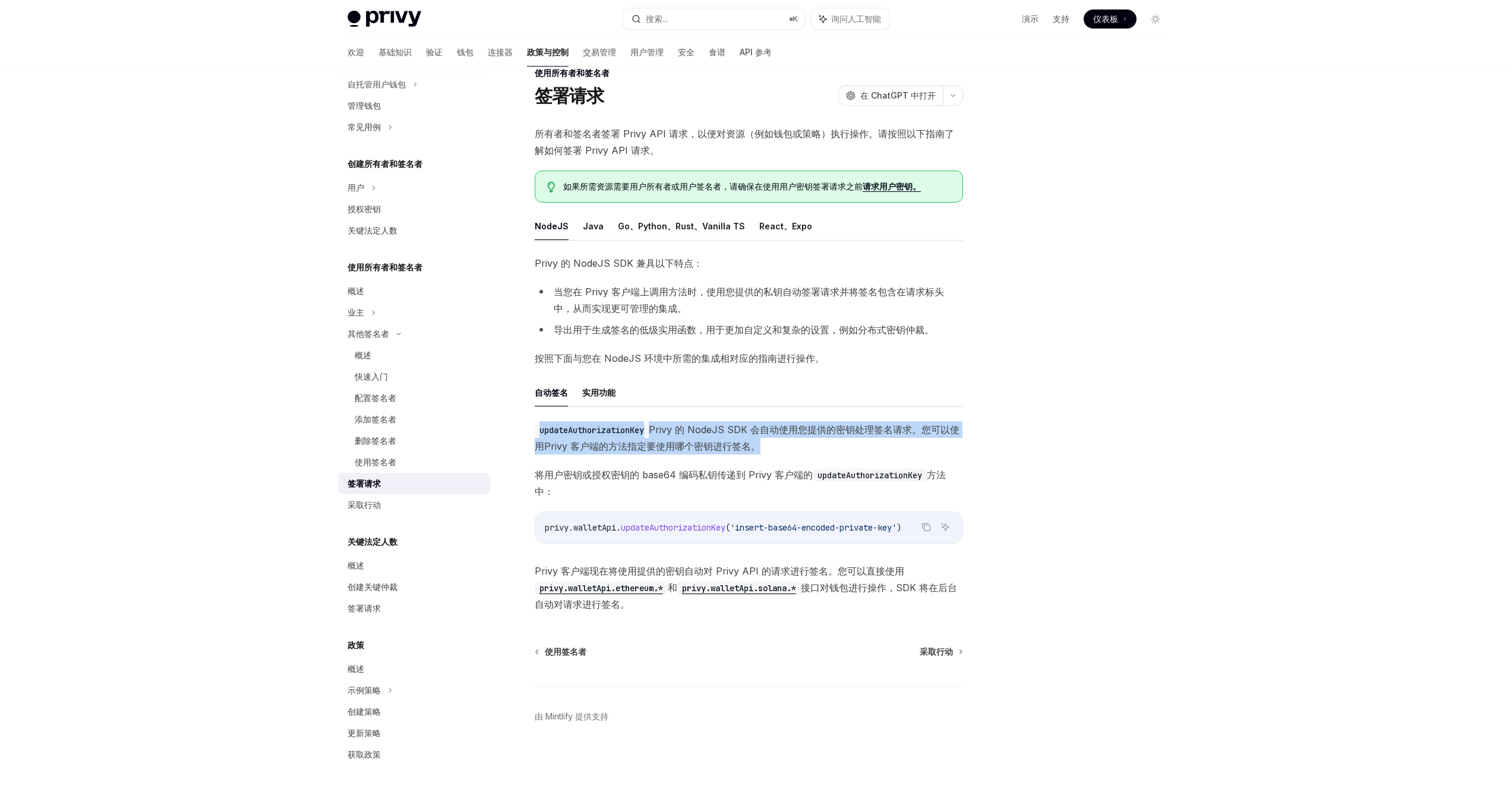
click at [691, 440] on font "指定要使用哪个密钥进行签名。" at bounding box center [694, 446] width 133 height 12
click at [818, 476] on span "将用户密钥或授权密钥的 base64 编码私钥传递到 Privy 客户端的 updateAuthorizationKey 方法中：" at bounding box center [748, 483] width 428 height 33
drag, startPoint x: 672, startPoint y: 541, endPoint x: 688, endPoint y: 541, distance: 16.0
click at [688, 541] on div "updateAuthorizationKey Privy 的 NodeJS SDK 会自动使用您提供的密钥处理签名请求。您可以使用Privy 客户端的方法 指…" at bounding box center [748, 517] width 428 height 191
click at [809, 522] on span "'insert-base64-encoded-private-key'" at bounding box center [813, 527] width 166 height 11
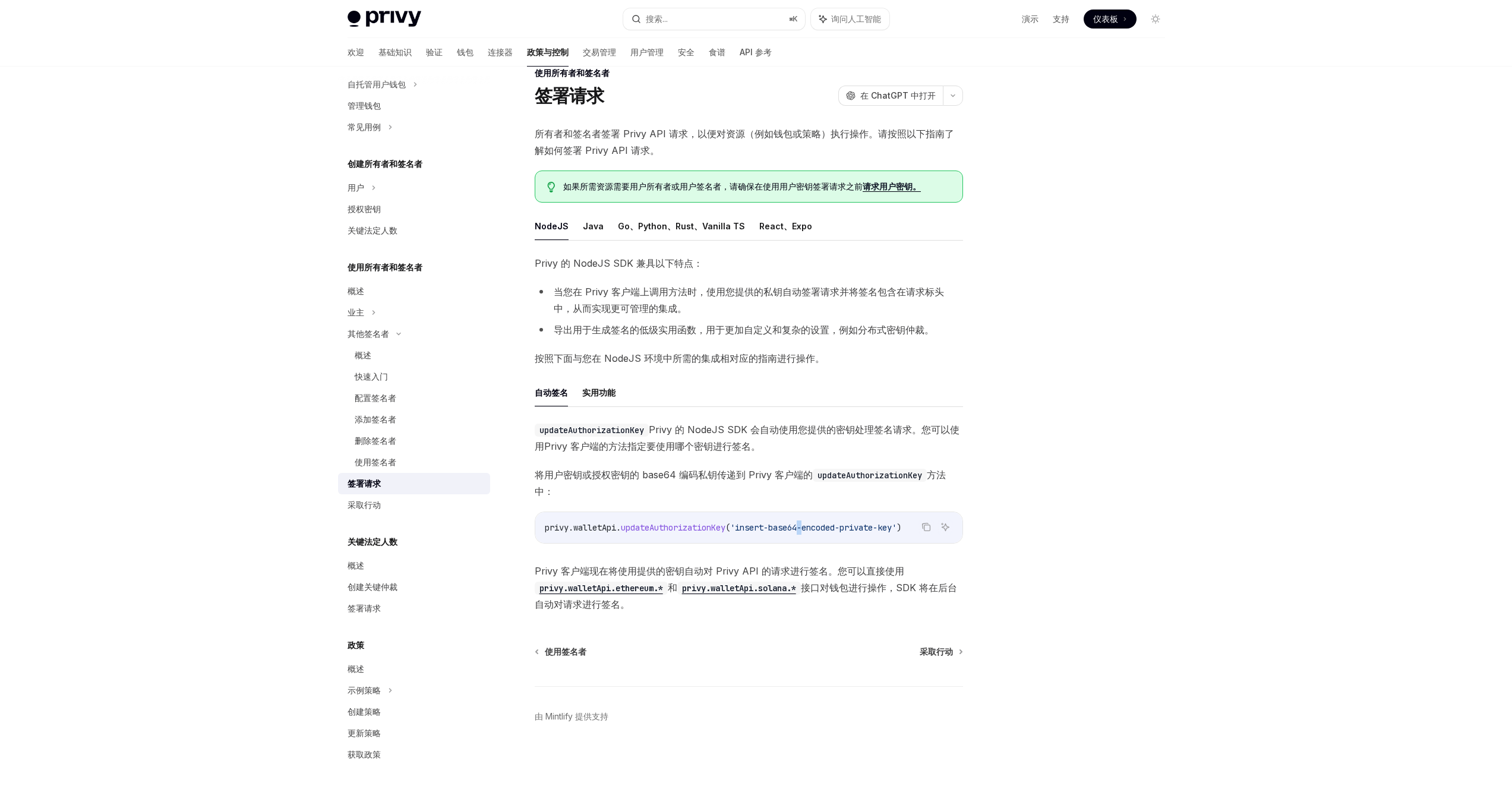
click at [809, 522] on span "'insert-base64-encoded-private-key'" at bounding box center [813, 527] width 166 height 11
click at [733, 473] on span "将用户密钥或授权密钥的 base64 编码私钥传递到 Privy 客户端的 updateAuthorizationKey 方法中：" at bounding box center [748, 483] width 428 height 33
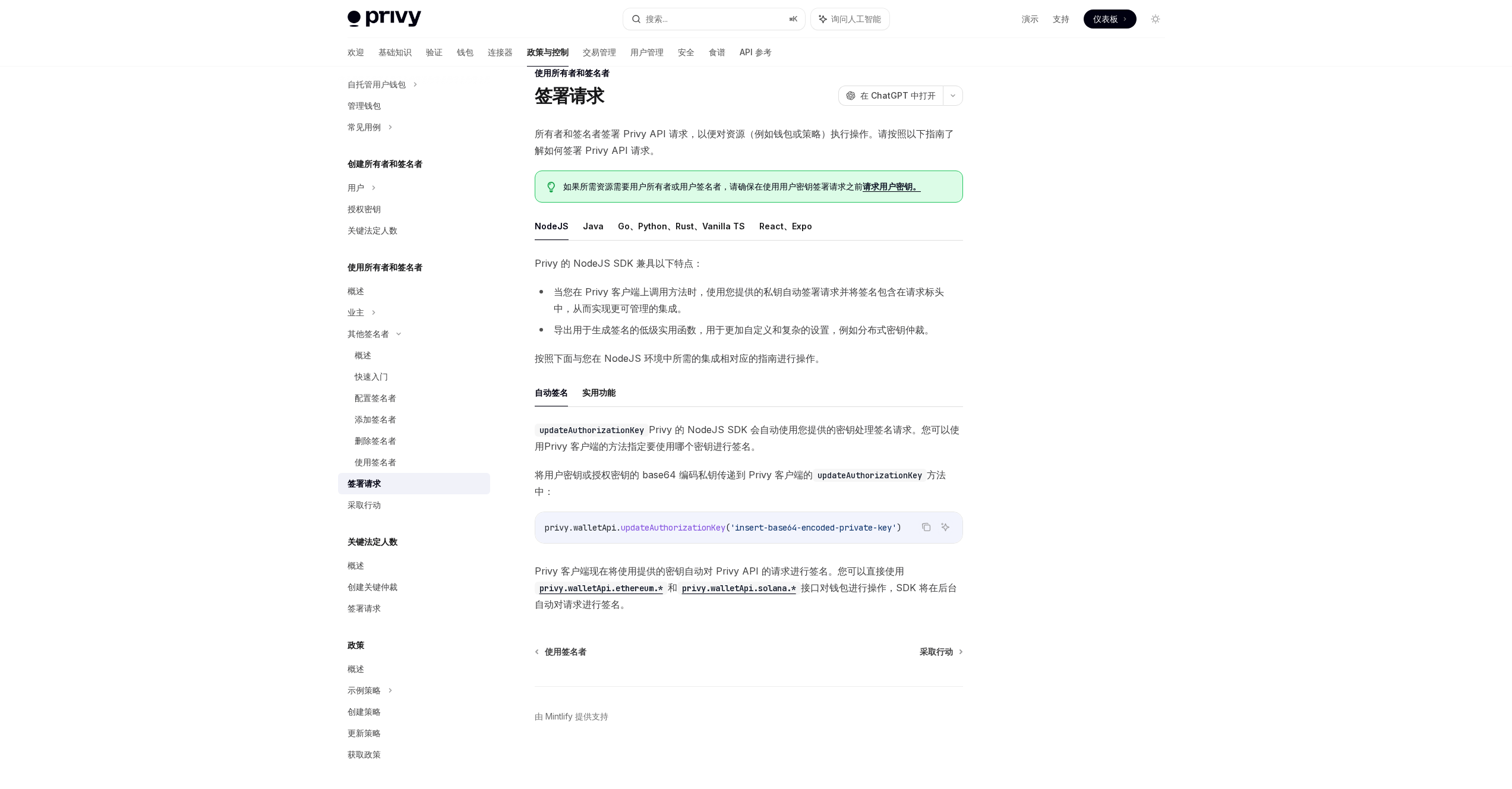
click at [684, 565] on font "Privy 客户端现在将使用提供的密钥自动对 Privy API 的请求进行签名。您可以直接使用" at bounding box center [719, 571] width 369 height 12
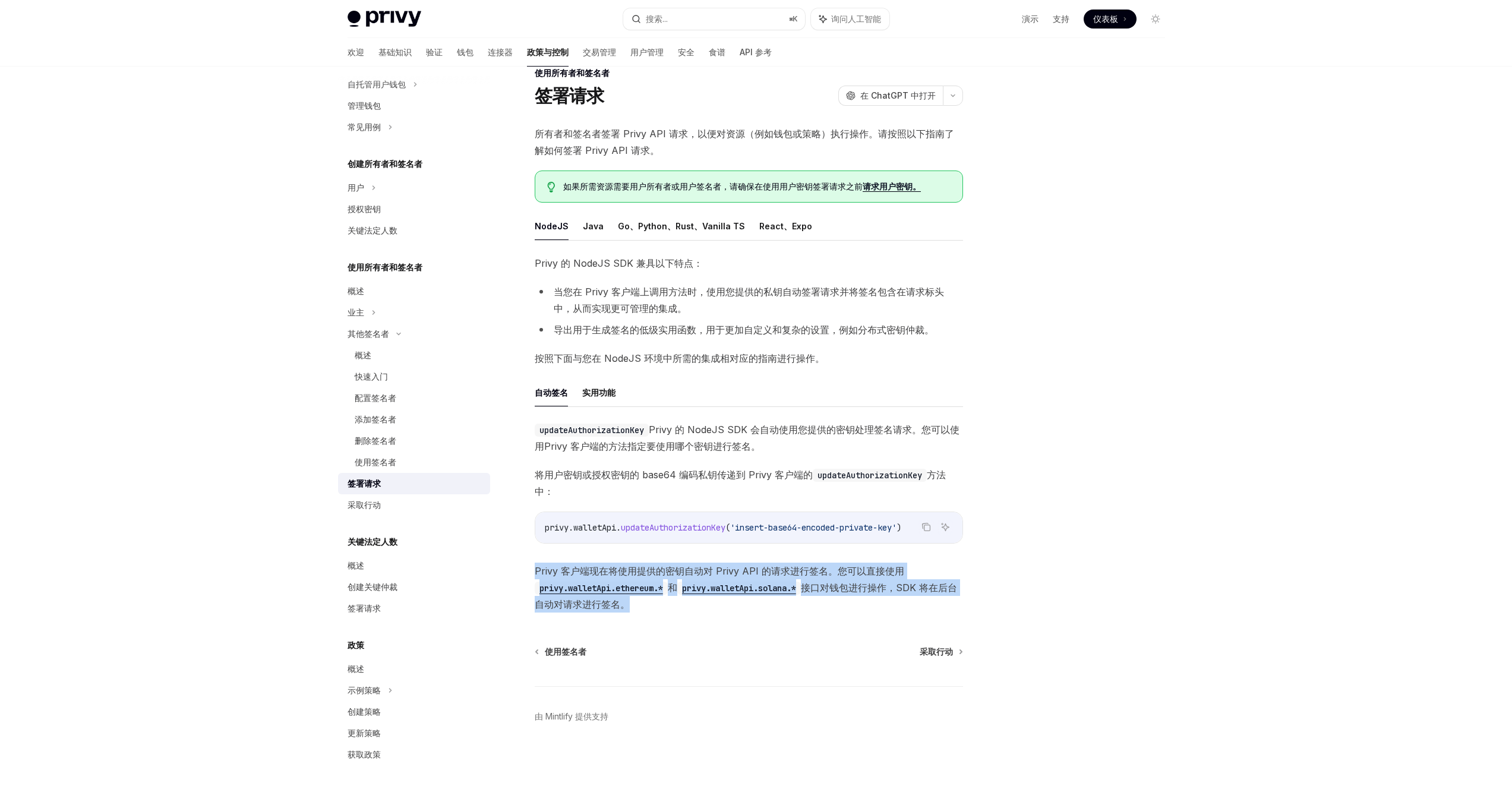
click at [684, 565] on font "Privy 客户端现在将使用提供的密钥自动对 Privy API 的请求进行签名。您可以直接使用" at bounding box center [719, 571] width 369 height 12
click at [372, 512] on link "采取行动" at bounding box center [414, 505] width 152 height 21
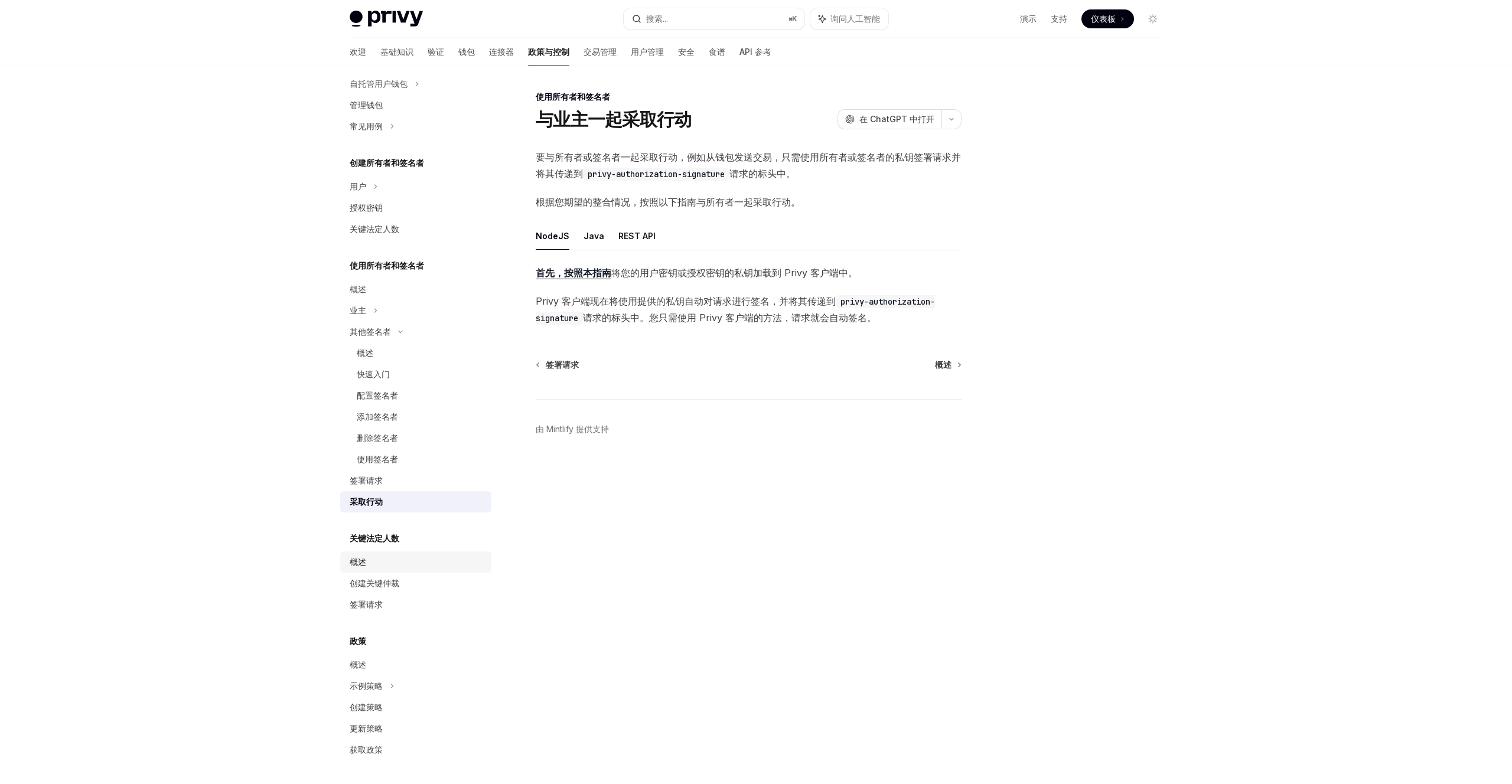
click at [366, 558] on font "概述" at bounding box center [358, 561] width 16 height 10
type textarea "*"
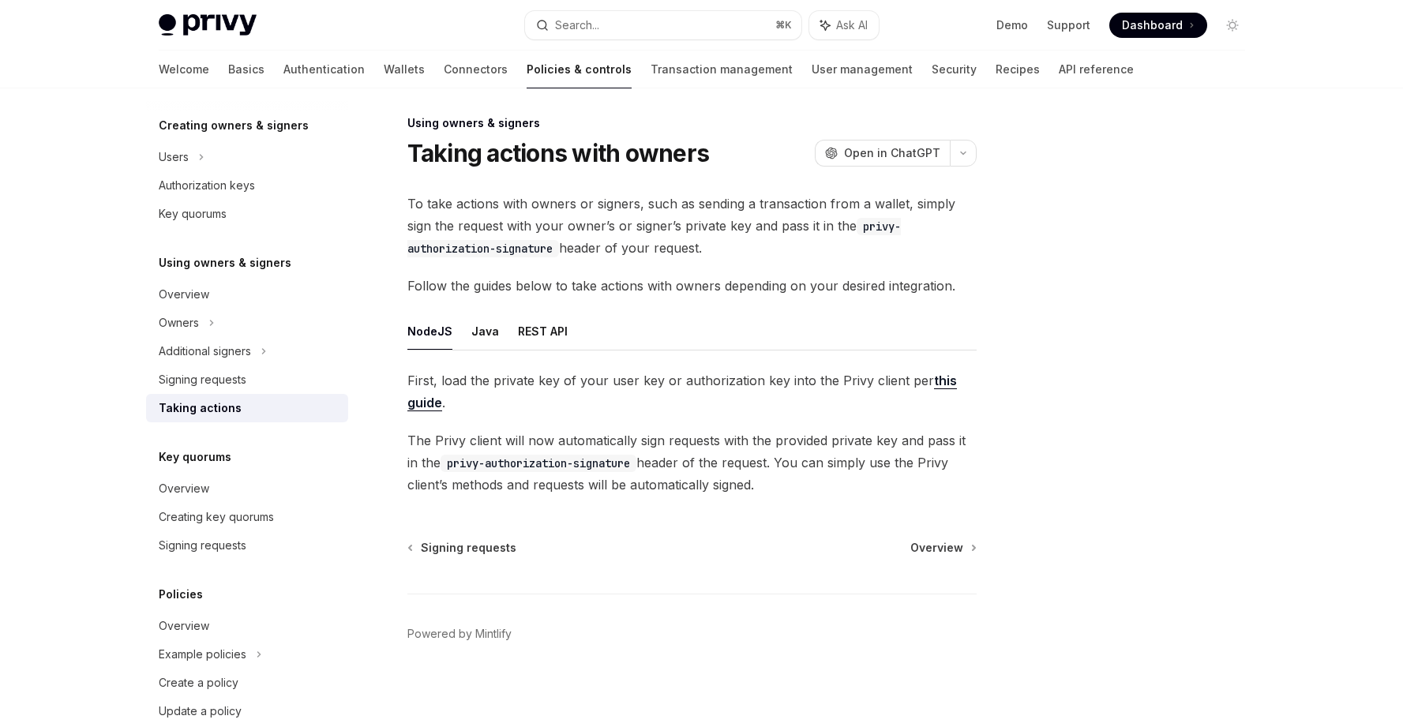
scroll to position [9, 0]
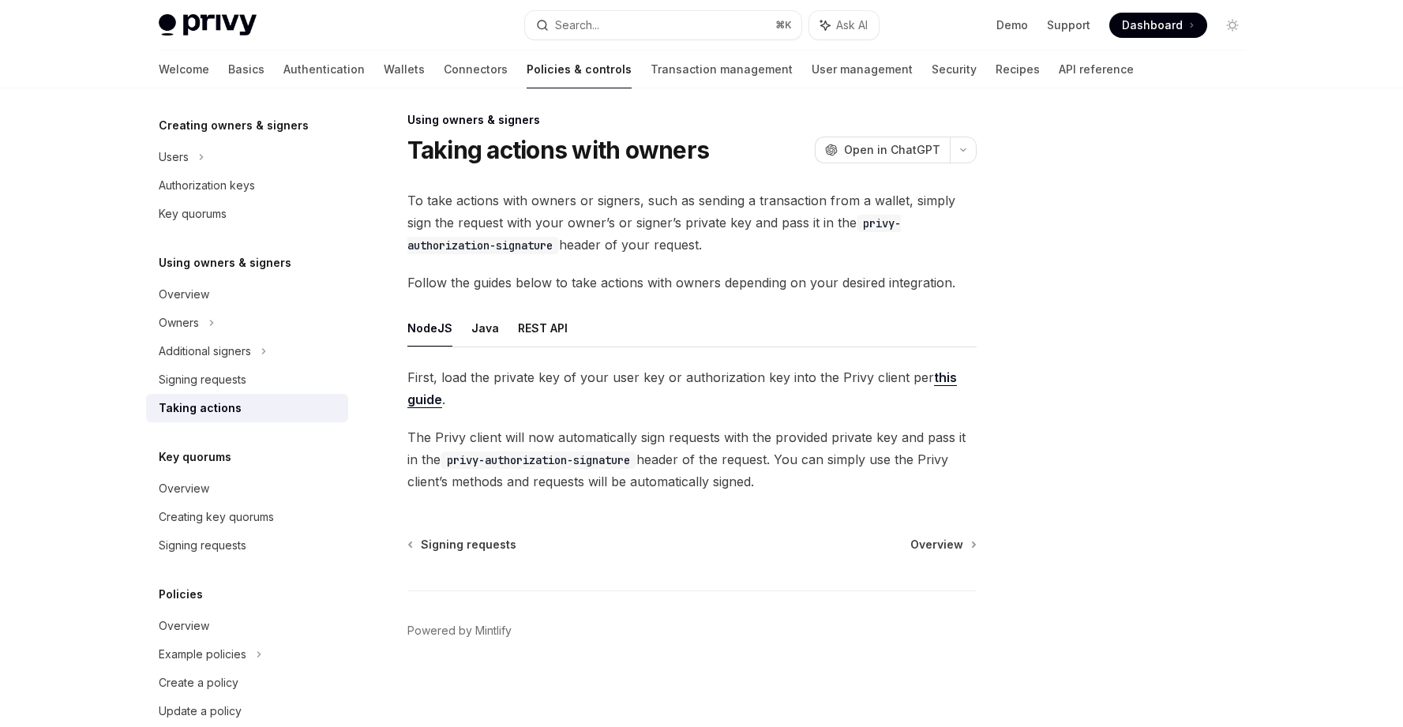
click at [198, 488] on div "Overview" at bounding box center [184, 488] width 51 height 19
type textarea "*"
